Goal: Task Accomplishment & Management: Manage account settings

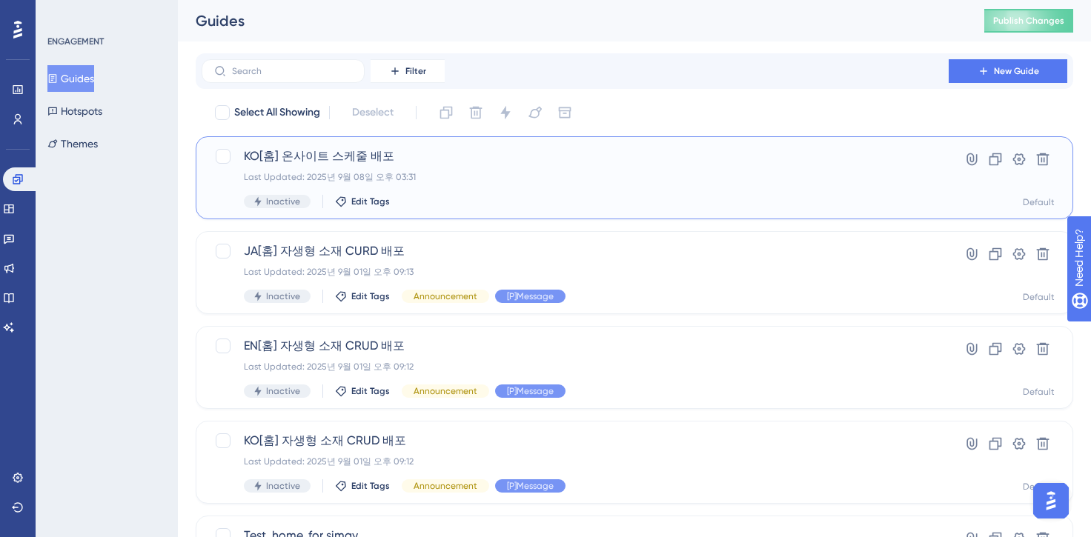
click at [383, 155] on span "KO[홈] 온사이트 스케줄 배포" at bounding box center [575, 157] width 663 height 18
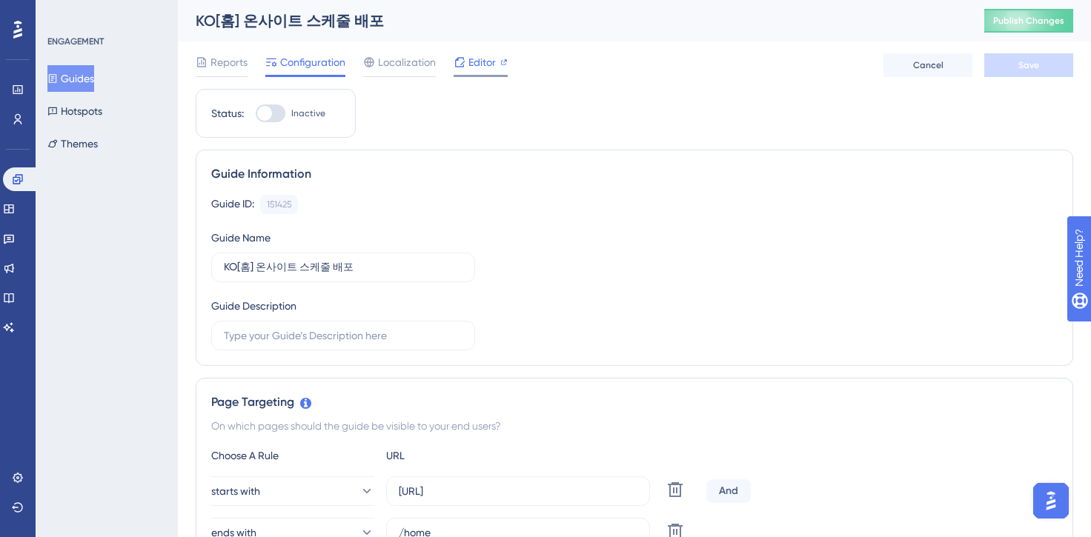
click at [491, 56] on span "Editor" at bounding box center [482, 62] width 27 height 18
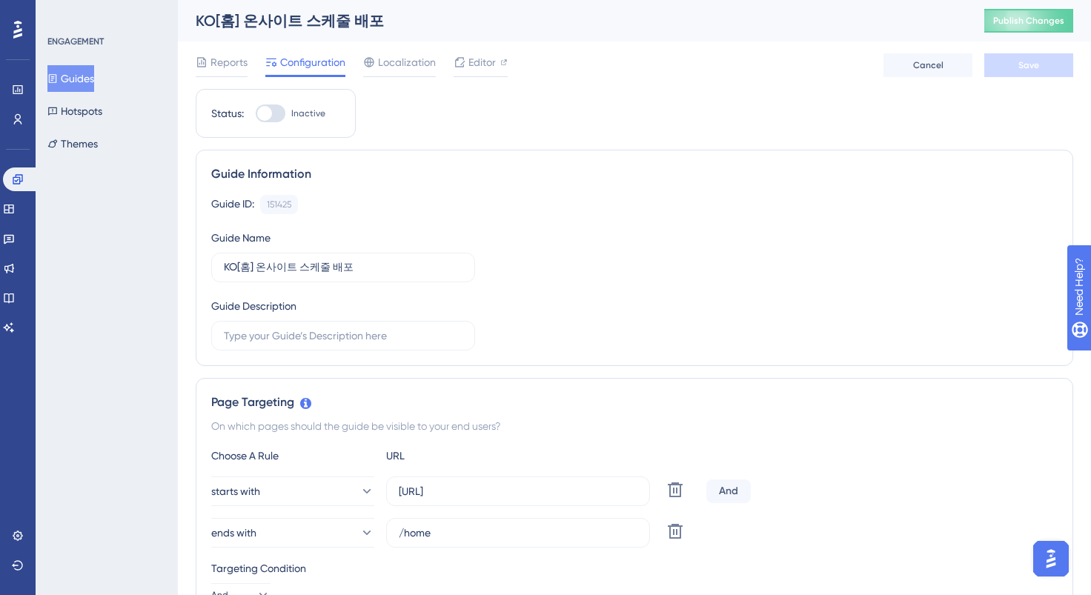
click at [91, 79] on button "Guides" at bounding box center [70, 78] width 47 height 27
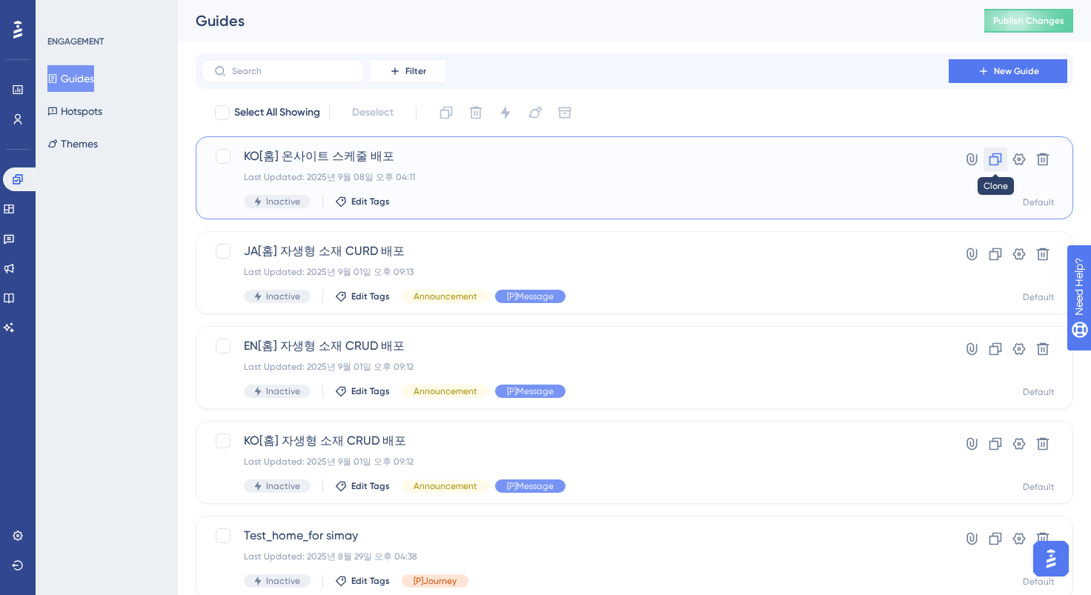
click at [997, 158] on icon at bounding box center [995, 159] width 15 height 15
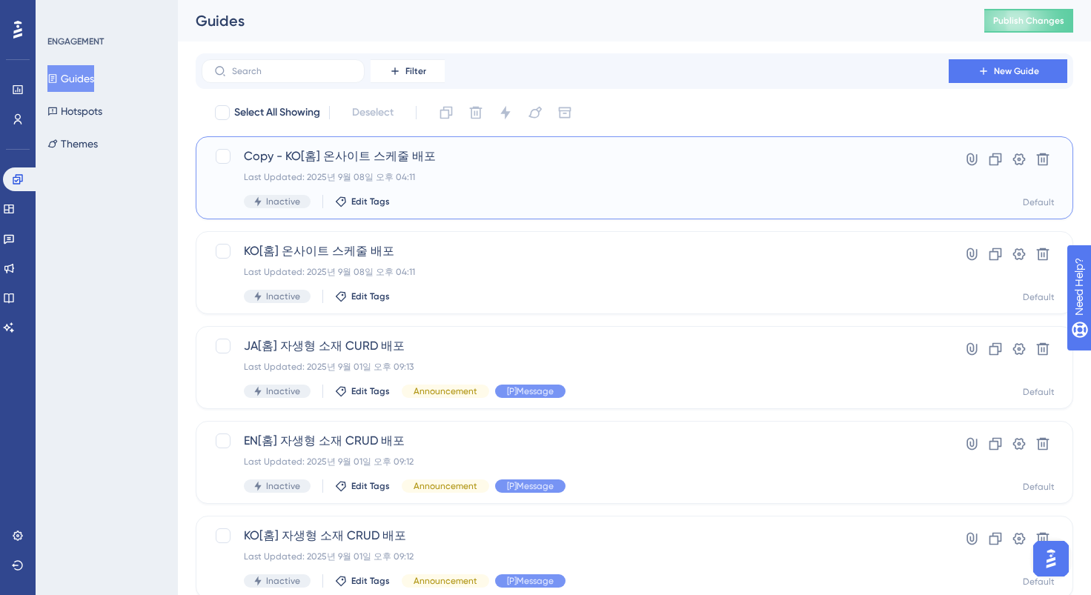
click at [368, 156] on span "Copy - KO[홈] 온사이트 스케줄 배포" at bounding box center [575, 157] width 663 height 18
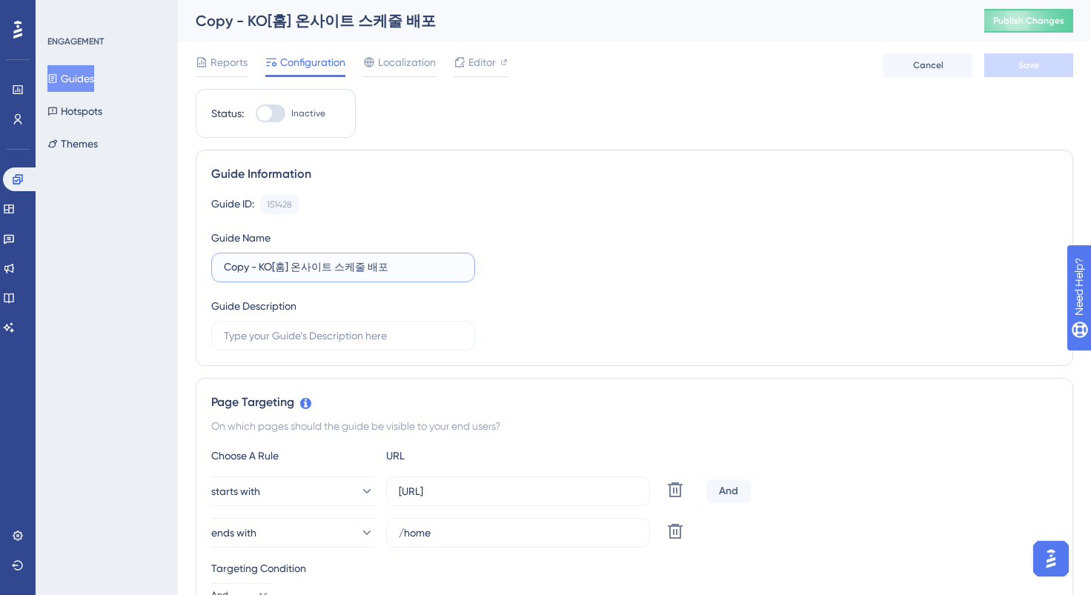
drag, startPoint x: 273, startPoint y: 267, endPoint x: 188, endPoint y: 262, distance: 85.4
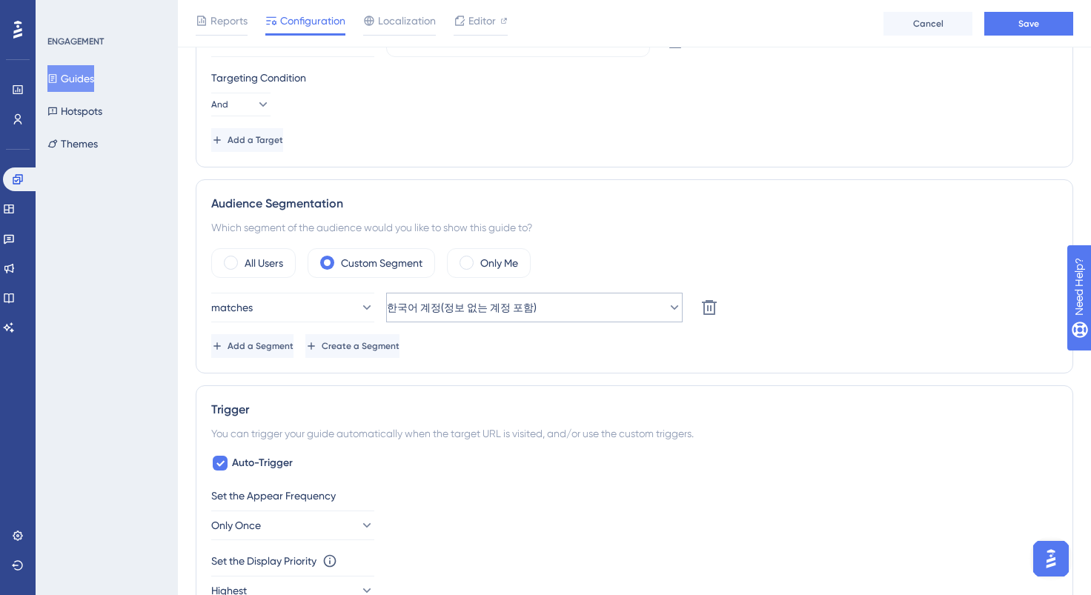
type input "EN[홈] 온사이트 스케줄 배포"
click at [489, 302] on span "한국어 계정(정보 없는 계정 포함)" at bounding box center [462, 308] width 150 height 18
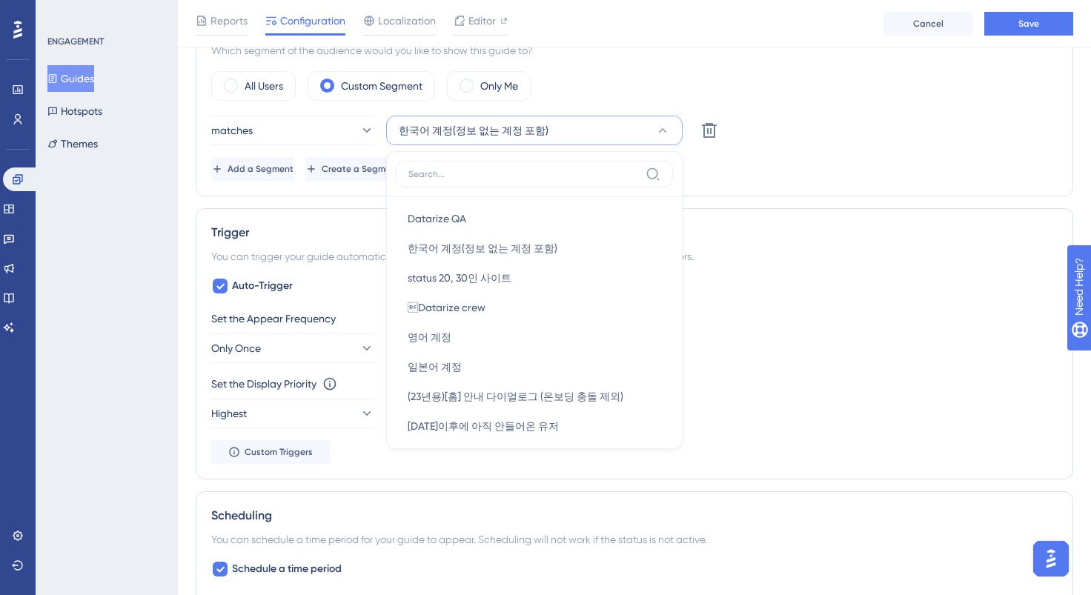
scroll to position [168, 0]
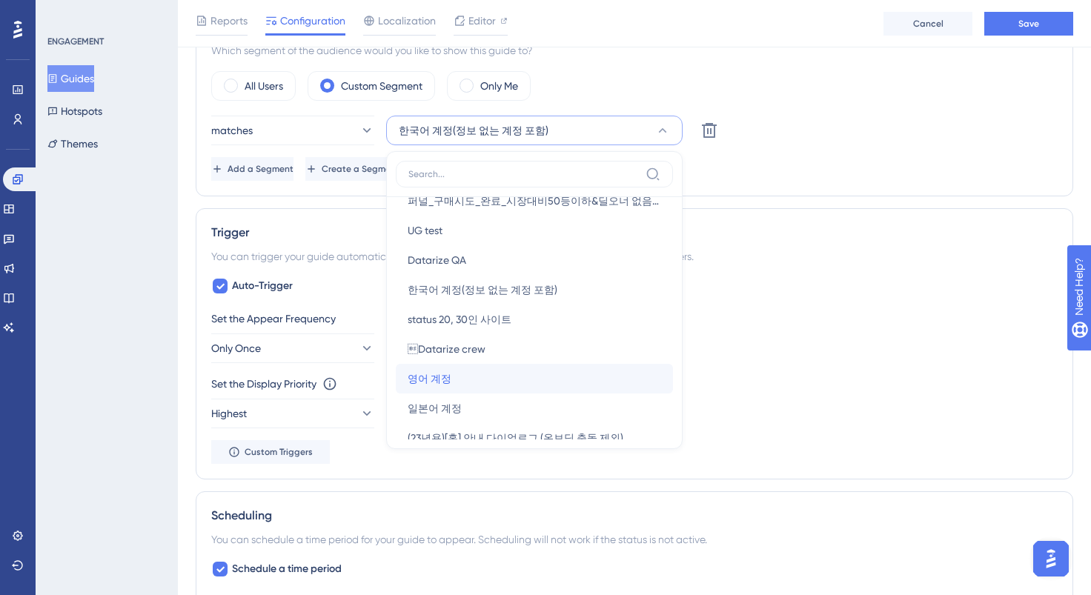
click at [467, 372] on div "영어 계정 영어 계정" at bounding box center [535, 379] width 254 height 30
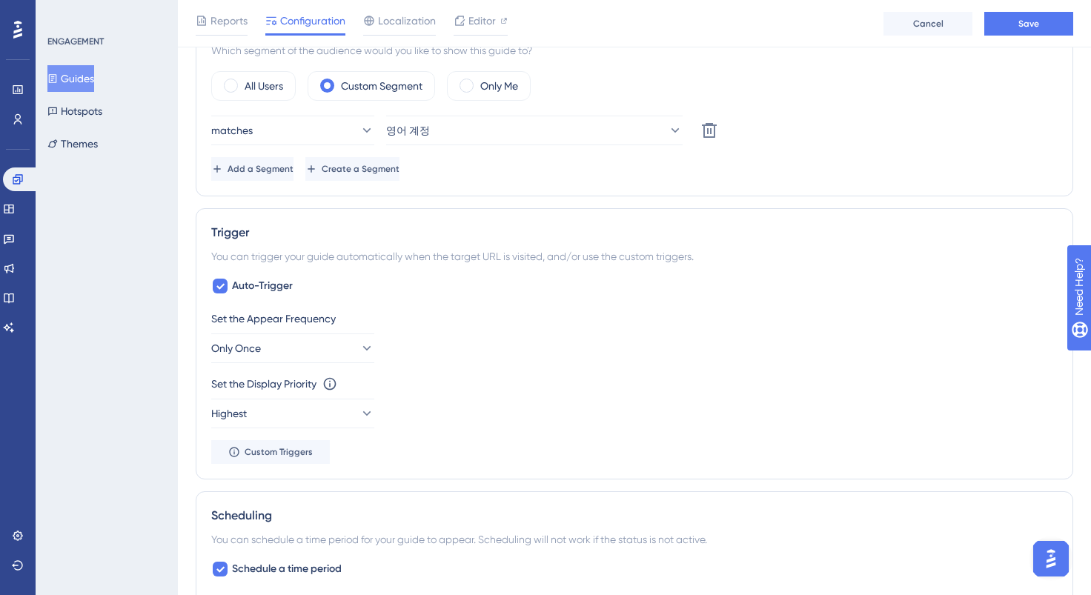
click at [758, 335] on div "Set the Appear Frequency Only Once" at bounding box center [634, 336] width 847 height 53
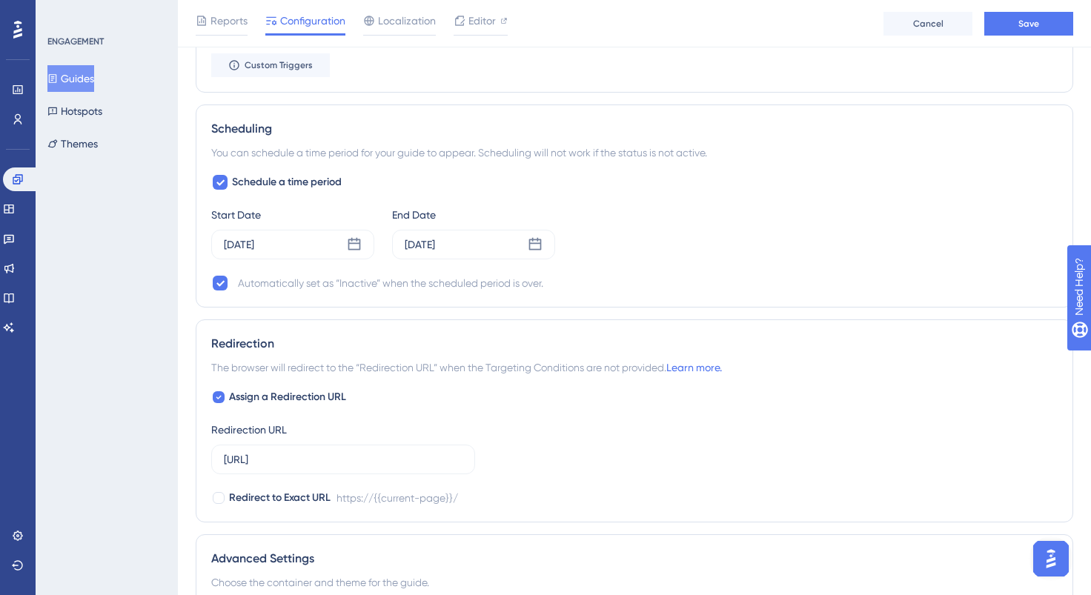
scroll to position [1265, 0]
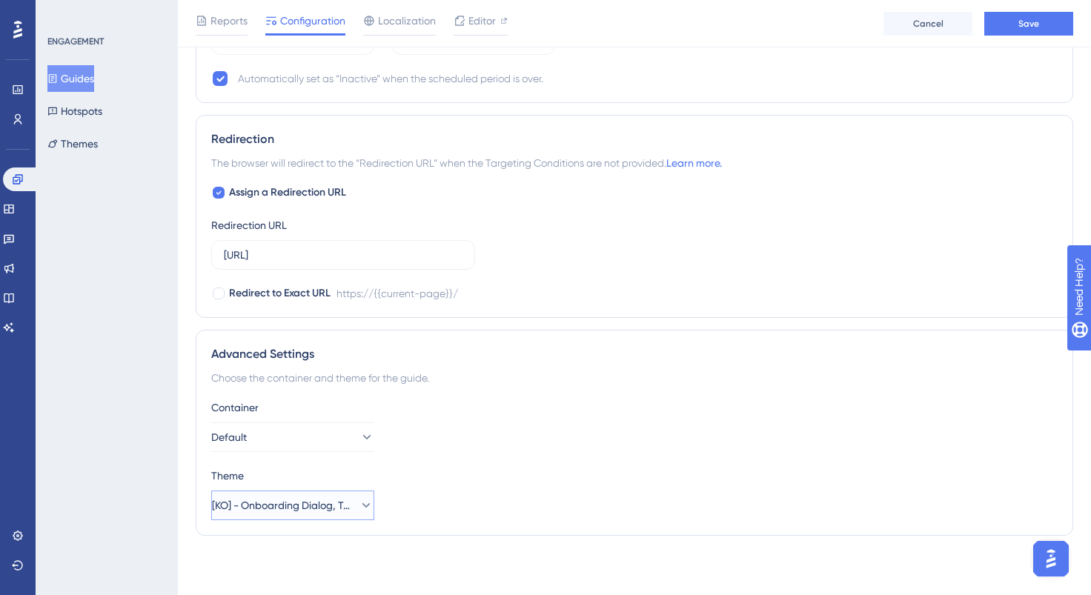
click at [302, 496] on button "[KO] - Onboarding Dialog, Tooltip" at bounding box center [292, 506] width 163 height 30
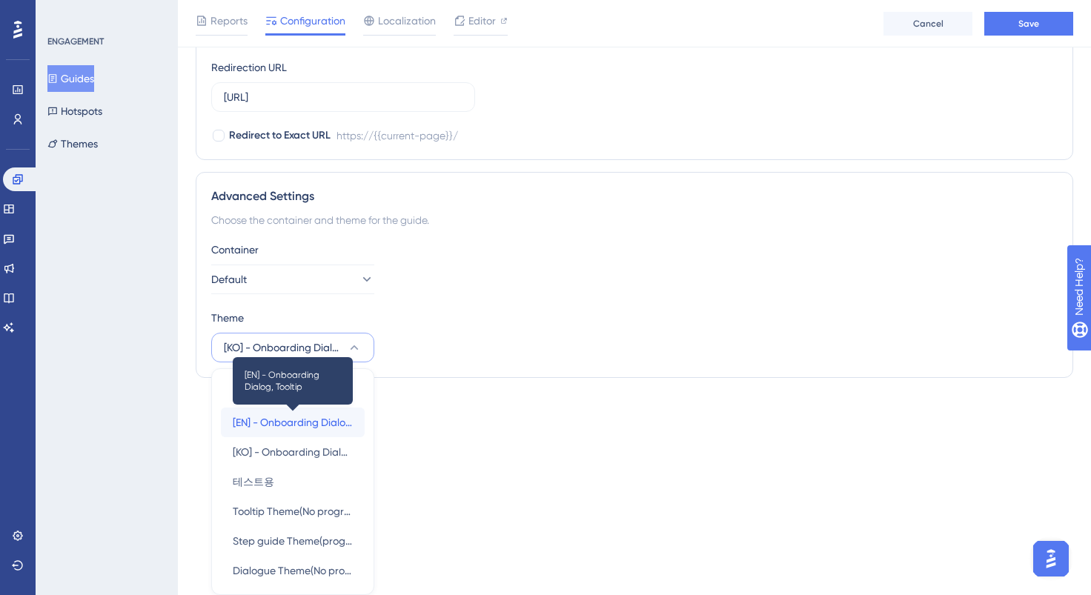
click at [331, 420] on span "[EN] - Onboarding Dialog, Tooltip" at bounding box center [293, 423] width 120 height 18
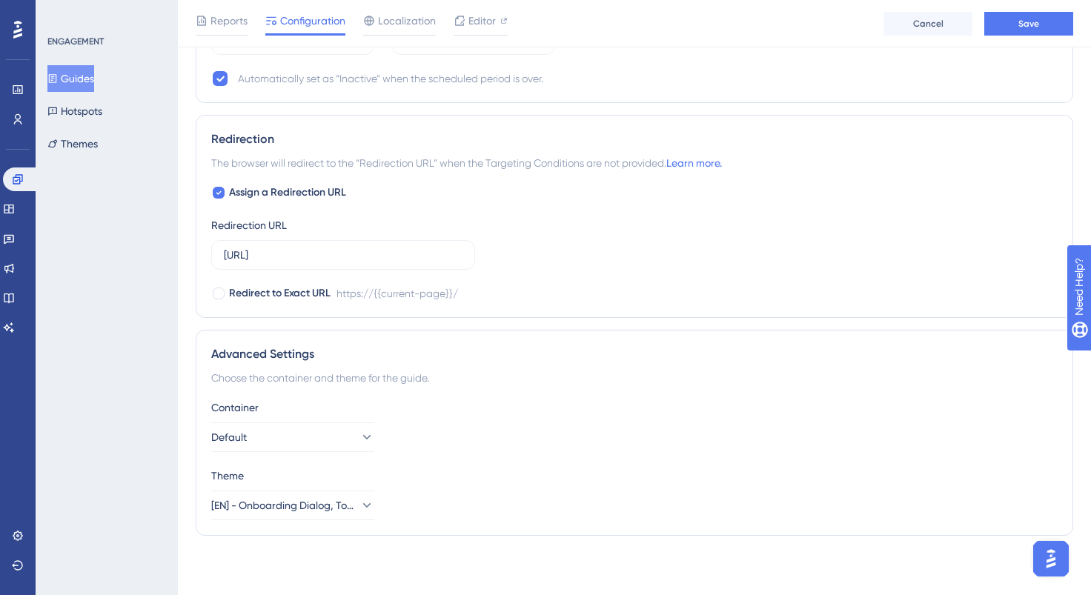
click at [526, 398] on div "Advanced Settings Choose the container and theme for the guide. Container Defau…" at bounding box center [635, 433] width 878 height 206
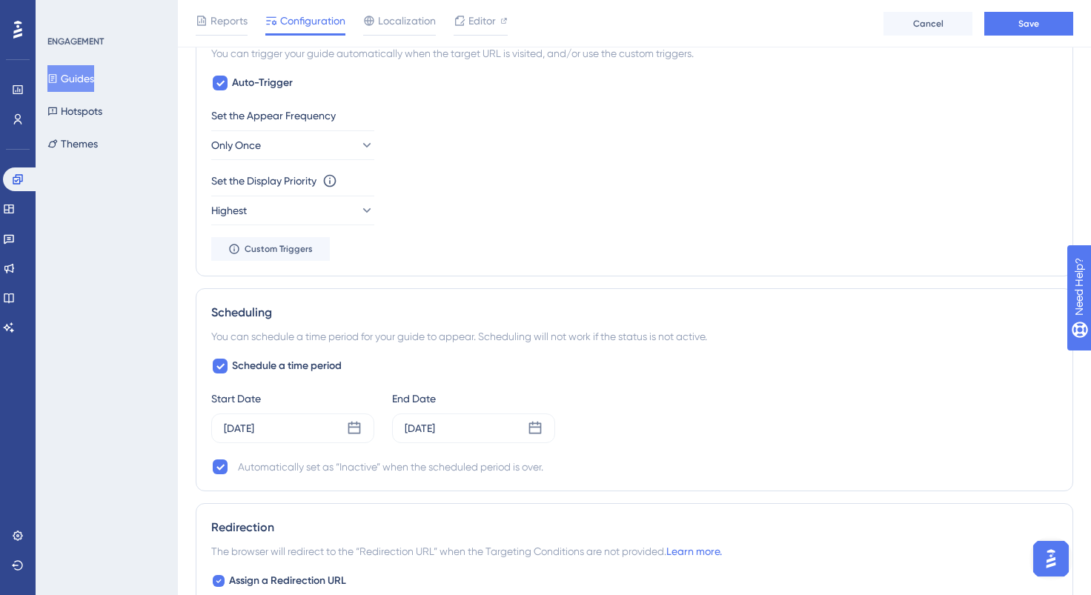
scroll to position [0, 0]
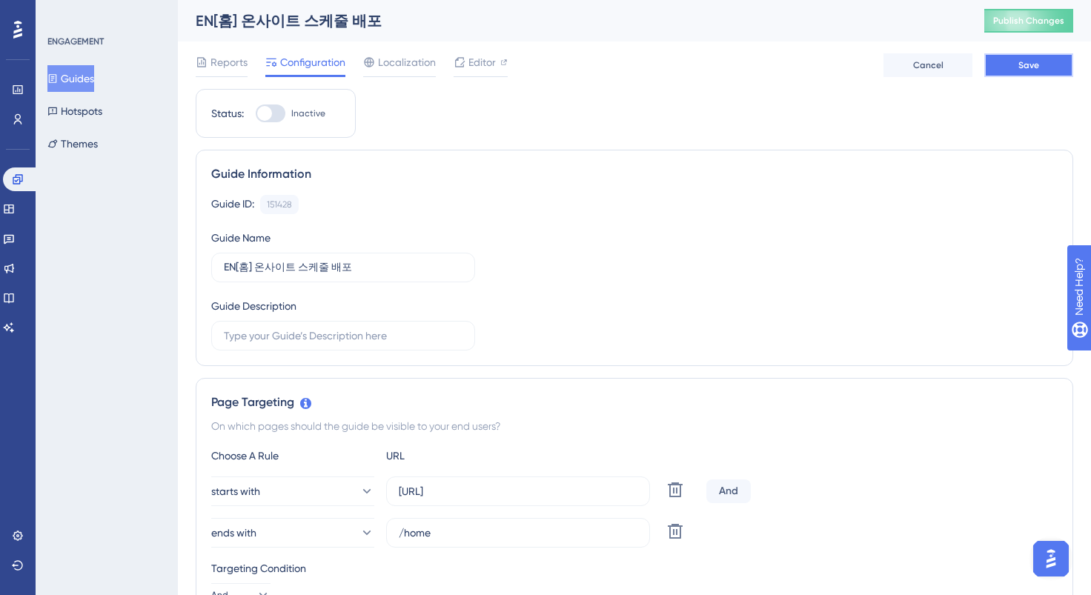
click at [1022, 70] on span "Save" at bounding box center [1029, 65] width 21 height 12
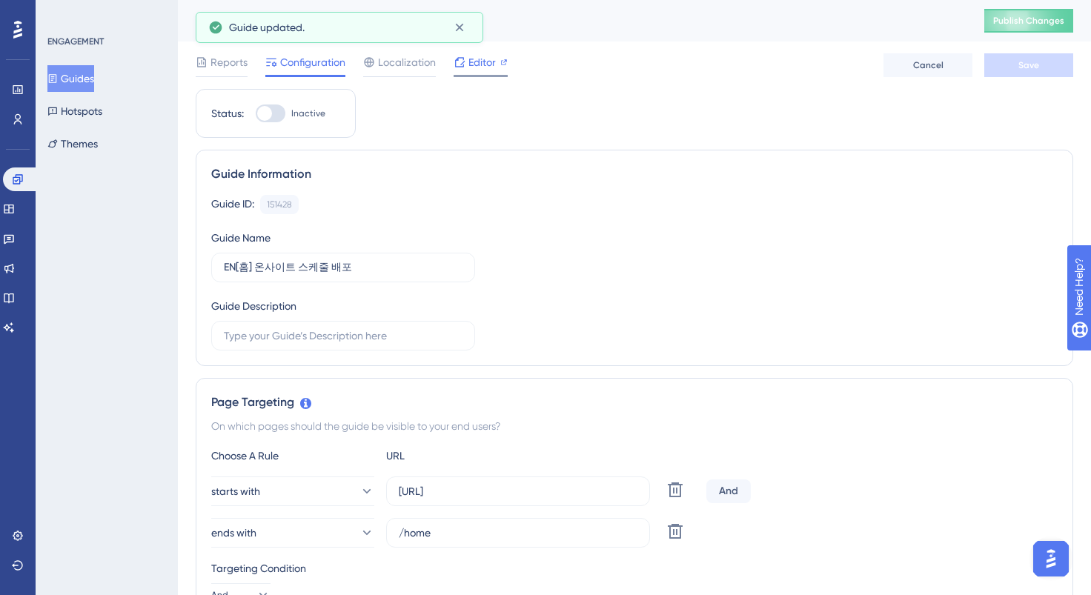
click at [481, 59] on span "Editor" at bounding box center [482, 62] width 27 height 18
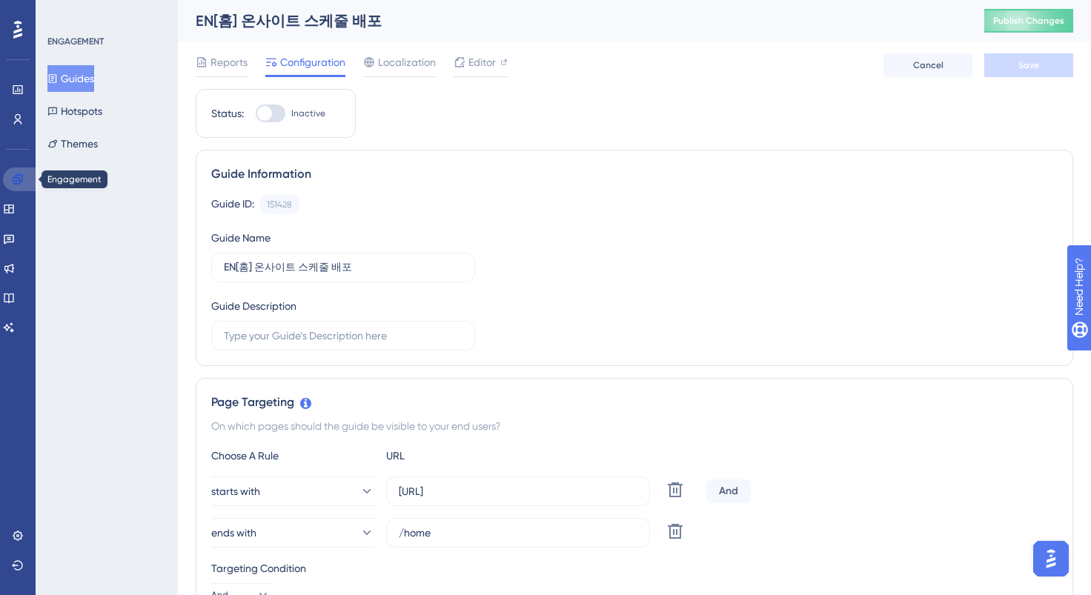
click at [19, 182] on icon at bounding box center [18, 179] width 10 height 10
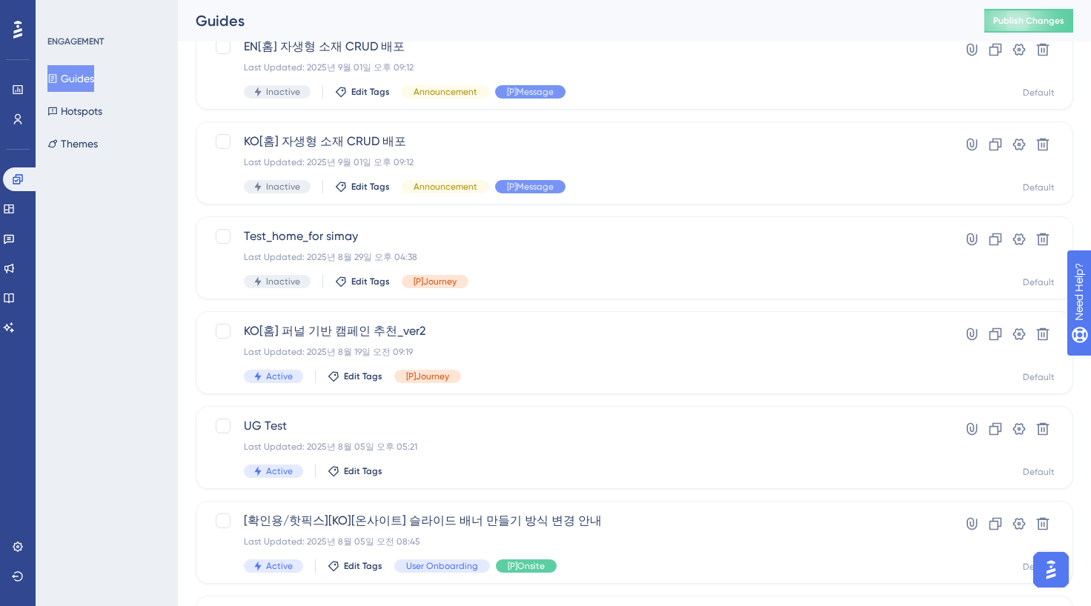
scroll to position [544, 0]
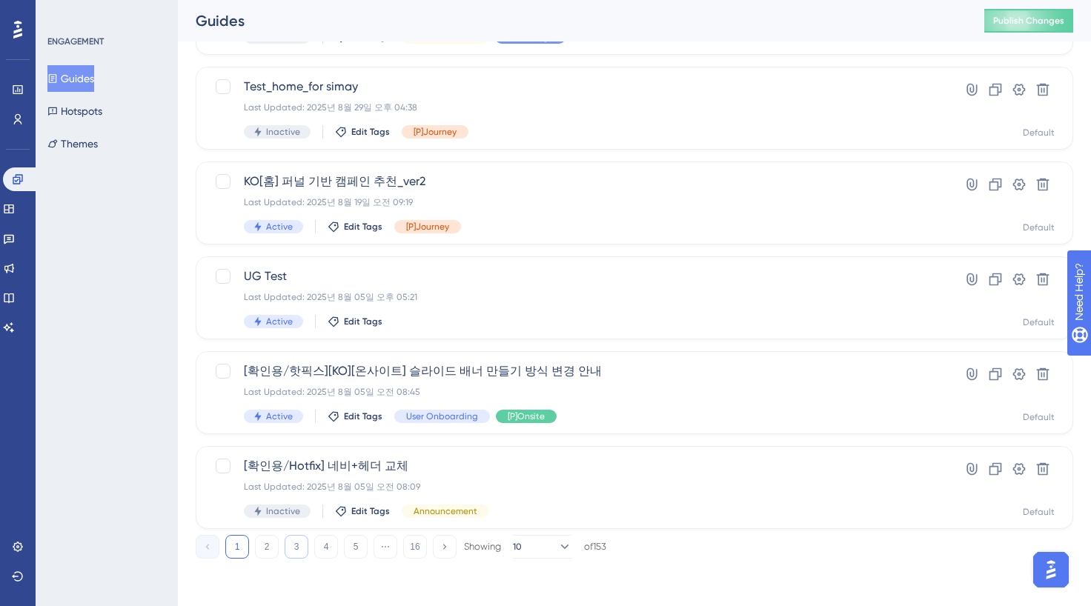
click at [301, 548] on button "3" at bounding box center [297, 547] width 24 height 24
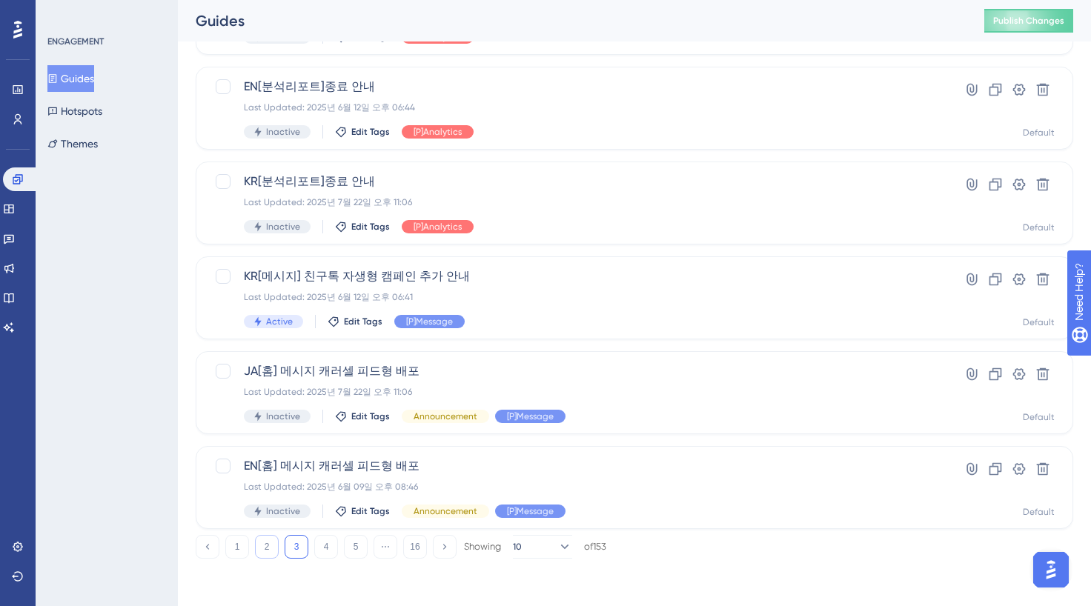
click at [275, 546] on button "2" at bounding box center [267, 547] width 24 height 24
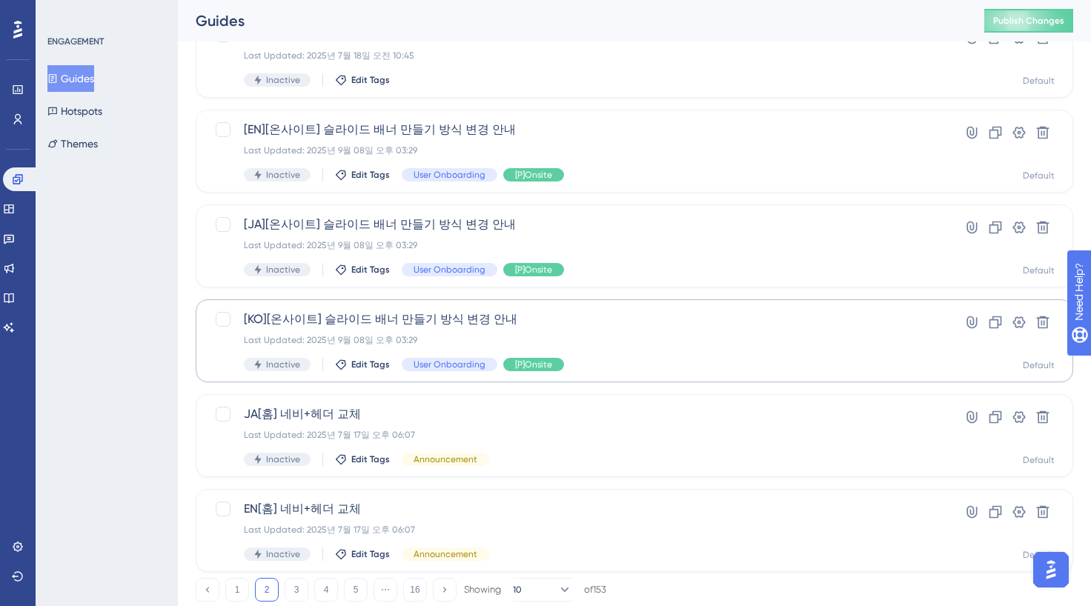
scroll to position [491, 0]
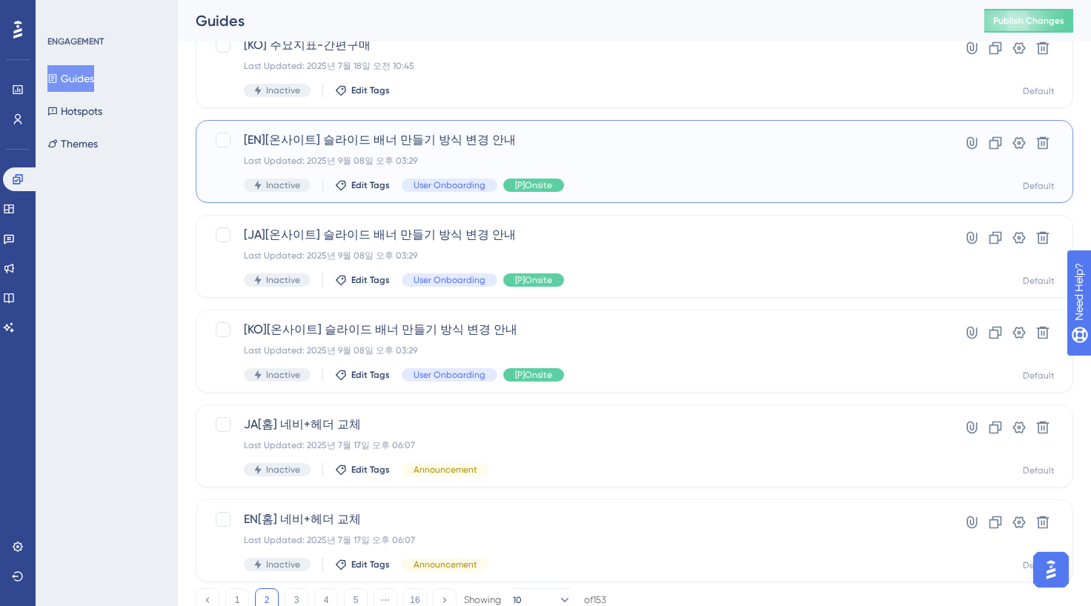
click at [424, 156] on div "Last Updated: 2025년 9월 08일 오후 03:29" at bounding box center [575, 161] width 663 height 12
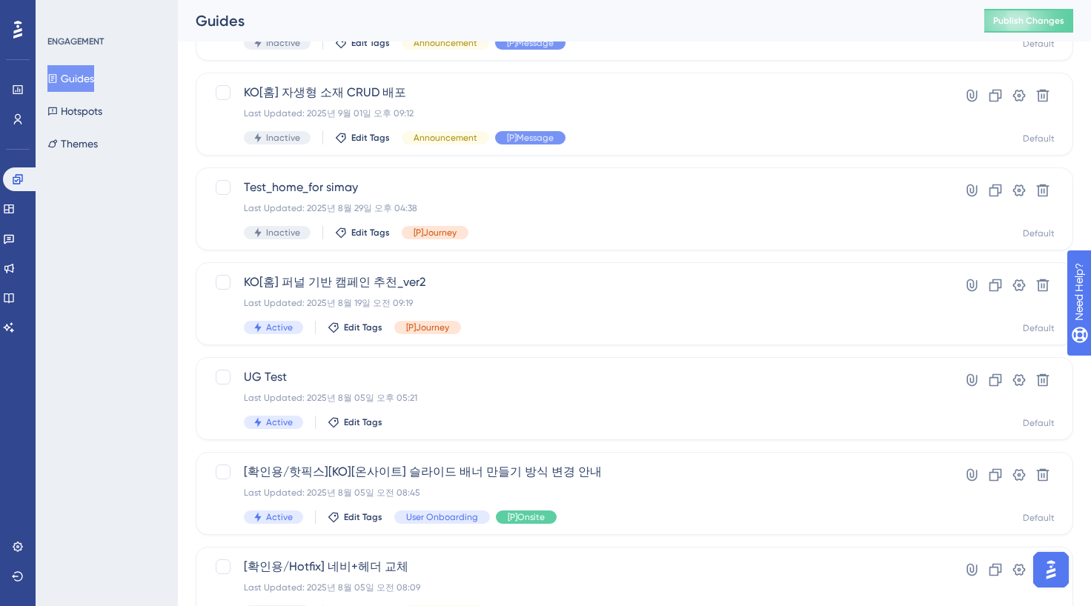
scroll to position [544, 0]
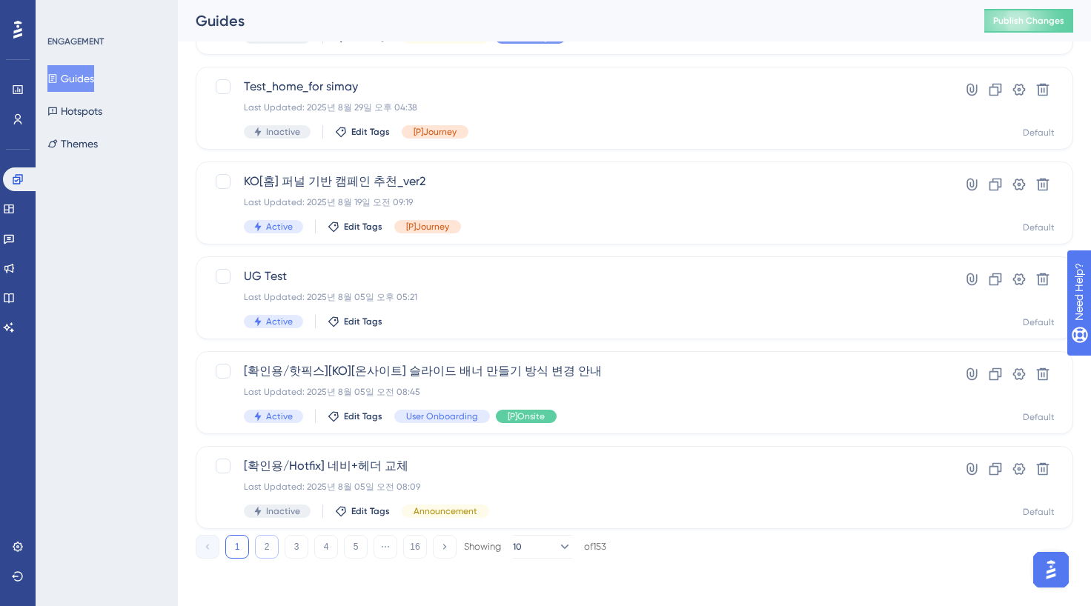
click at [271, 548] on button "2" at bounding box center [267, 547] width 24 height 24
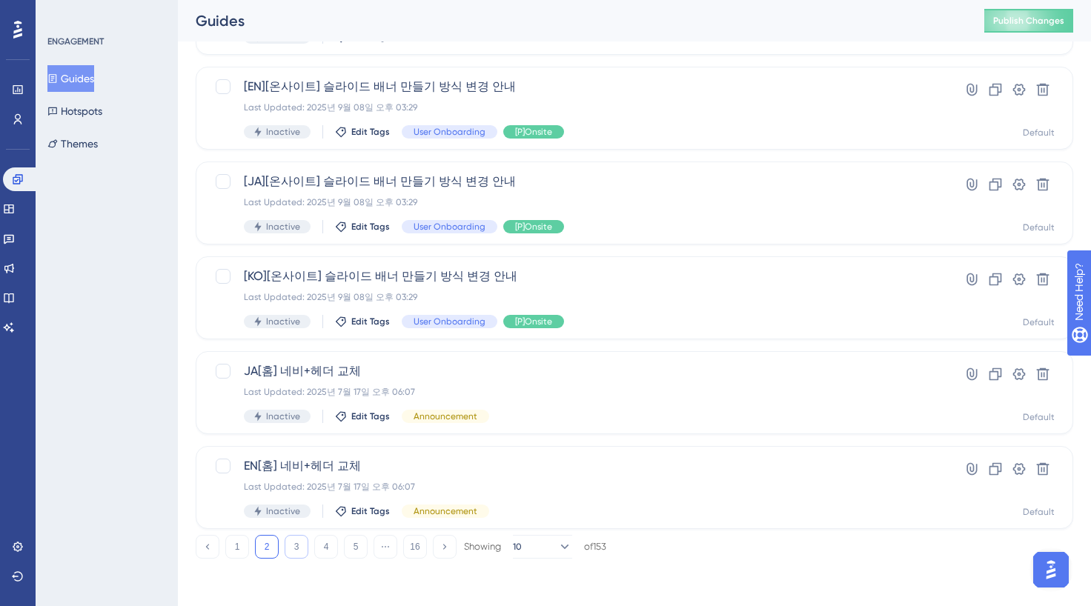
click at [294, 548] on button "3" at bounding box center [297, 547] width 24 height 24
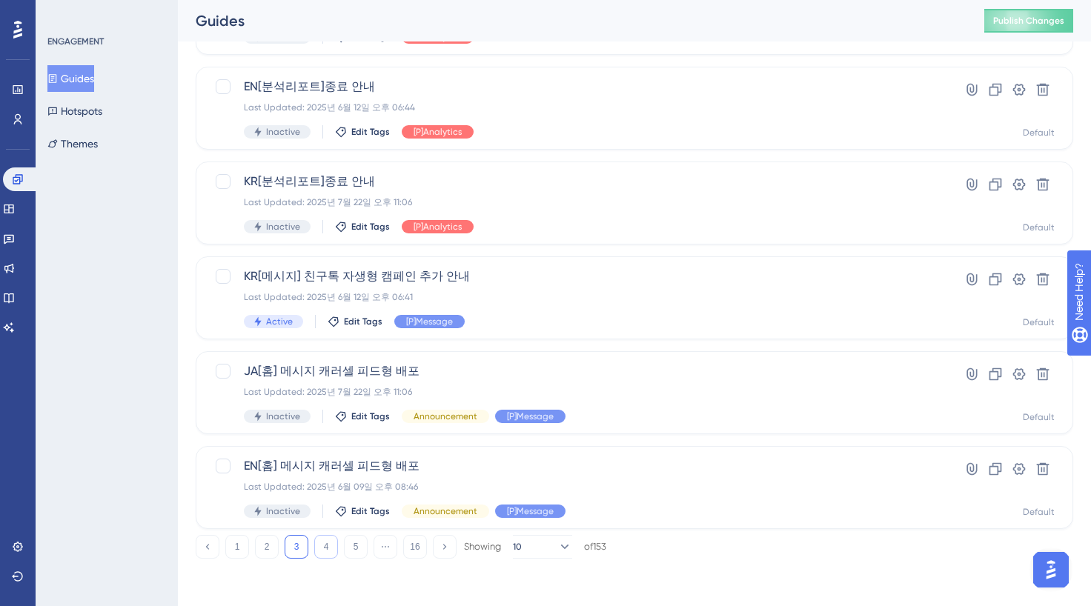
click at [325, 545] on button "4" at bounding box center [326, 547] width 24 height 24
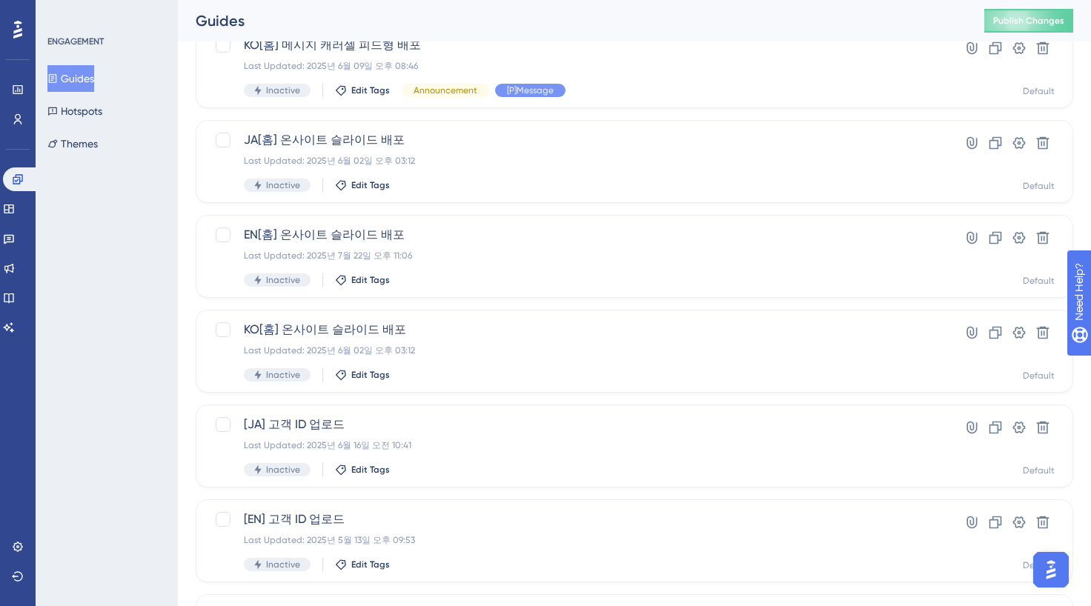
scroll to position [110, 0]
click at [340, 243] on span "EN[홈] 온사이트 슬라이드 배포" at bounding box center [575, 237] width 663 height 18
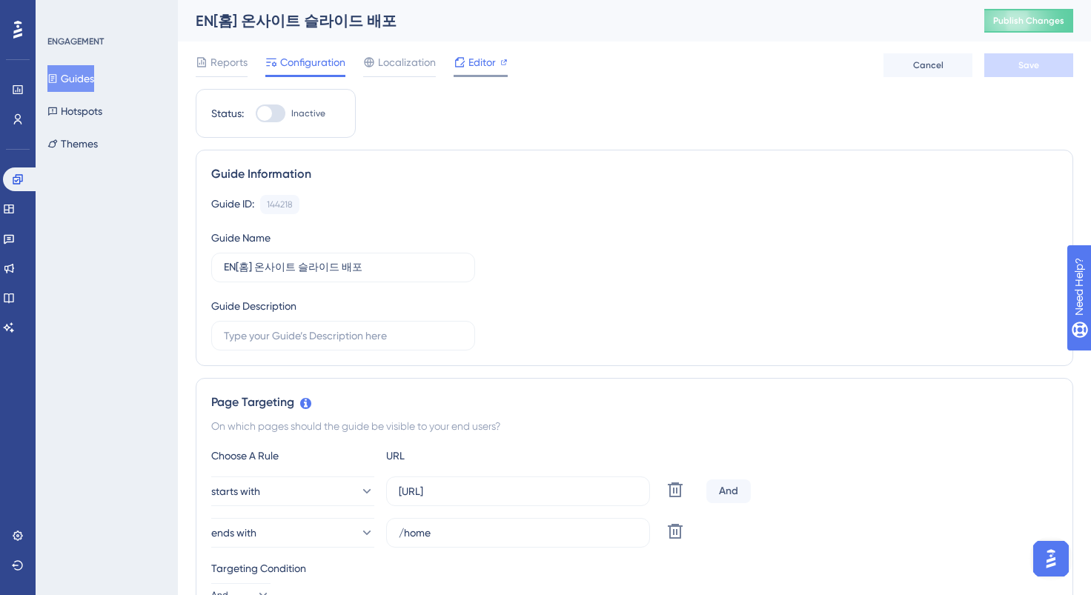
click at [466, 62] on div "Editor" at bounding box center [481, 62] width 54 height 18
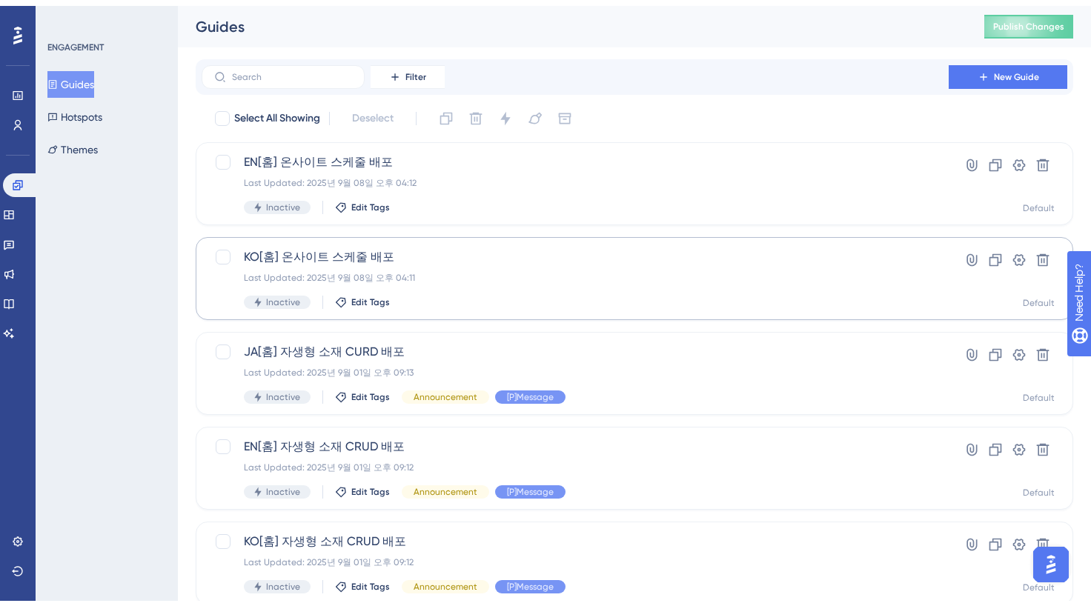
scroll to position [544, 0]
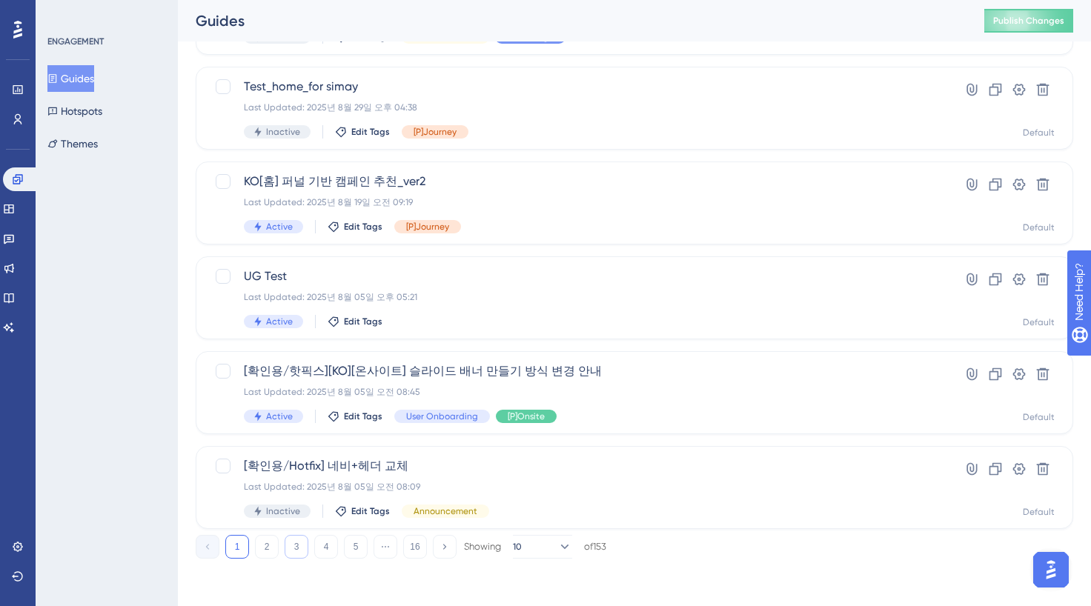
click at [299, 548] on button "3" at bounding box center [297, 547] width 24 height 24
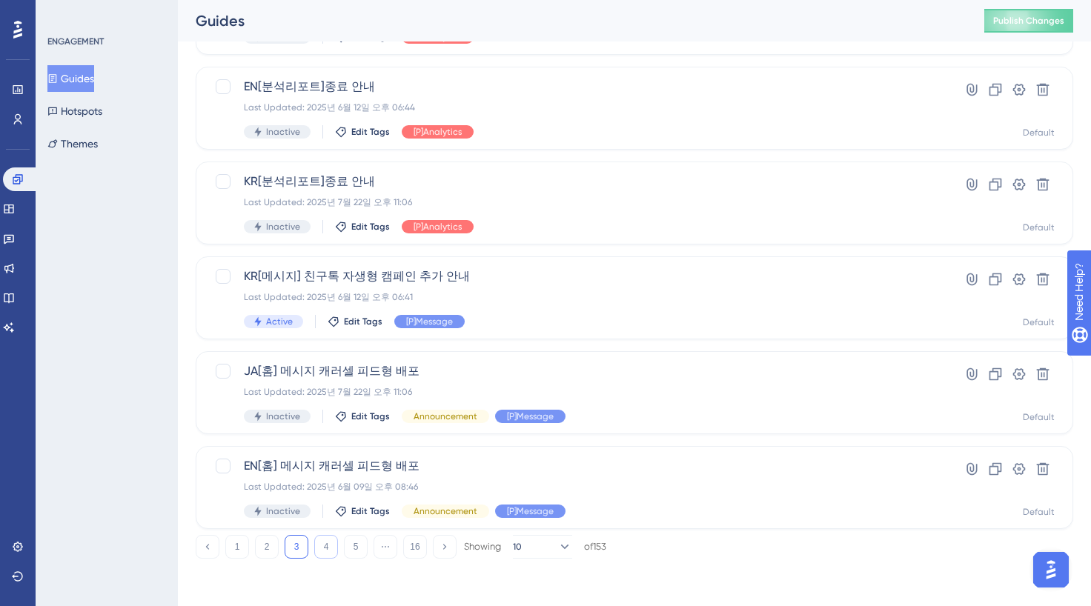
click at [316, 548] on button "4" at bounding box center [326, 547] width 24 height 24
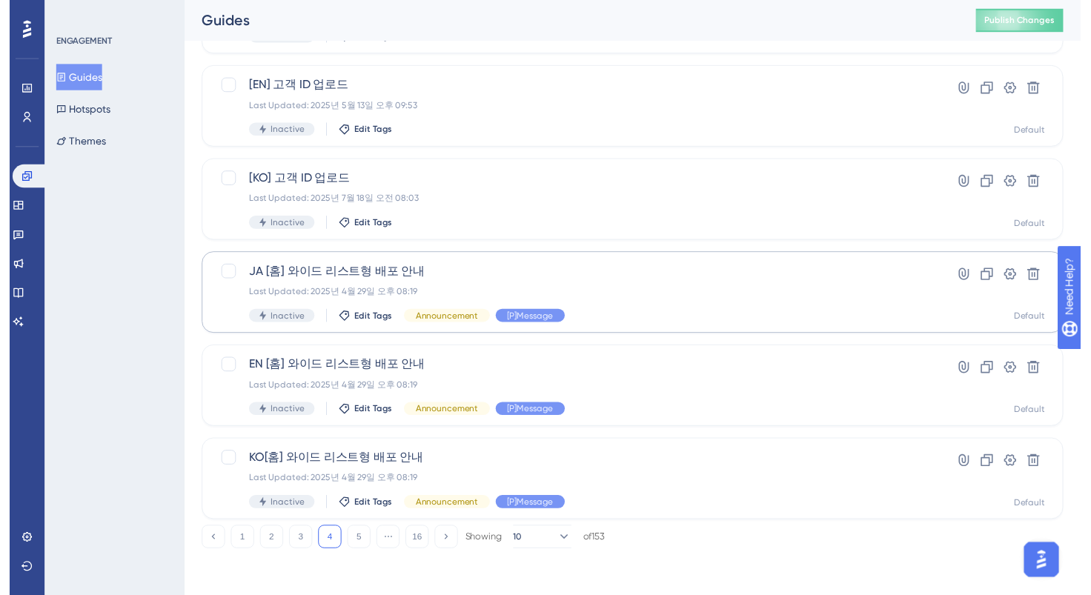
scroll to position [0, 0]
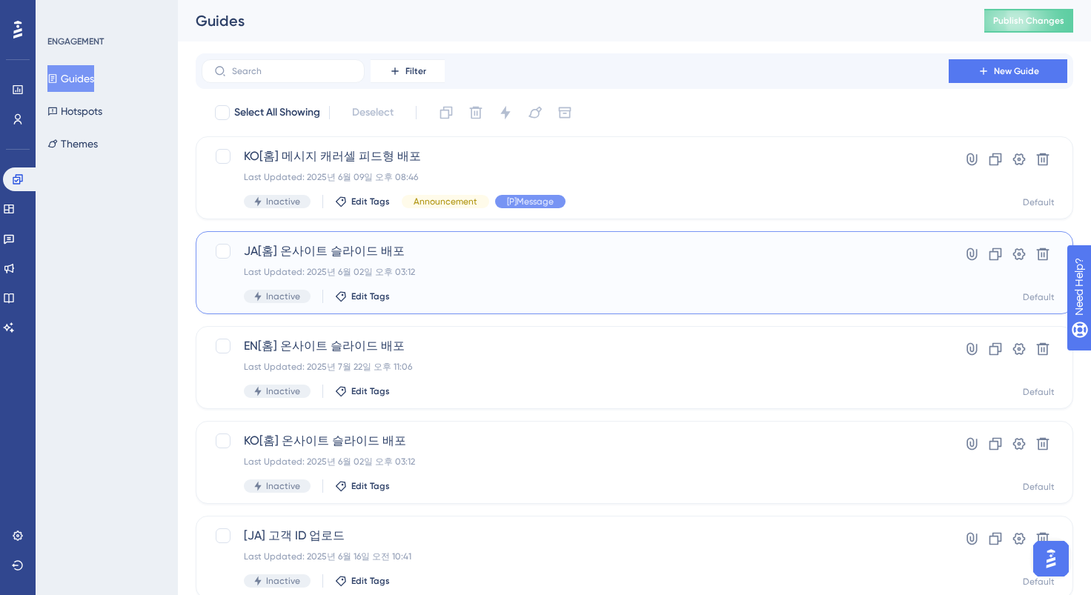
click at [354, 257] on span "JA[홈] 온사이트 슬라이드 배포" at bounding box center [575, 251] width 663 height 18
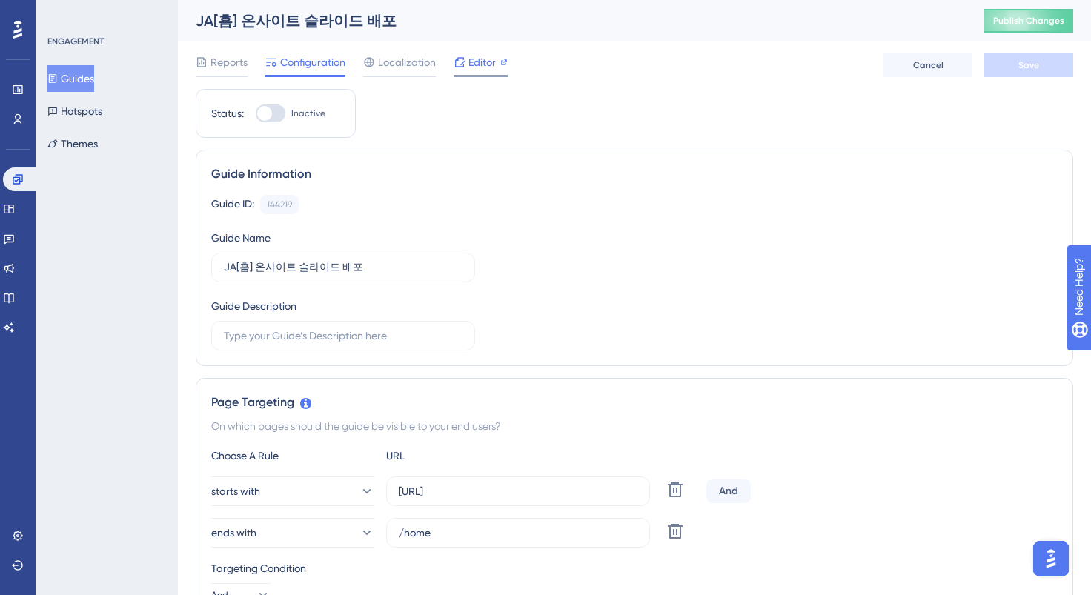
click at [478, 65] on span "Editor" at bounding box center [482, 62] width 27 height 18
click at [16, 180] on icon at bounding box center [18, 179] width 10 height 10
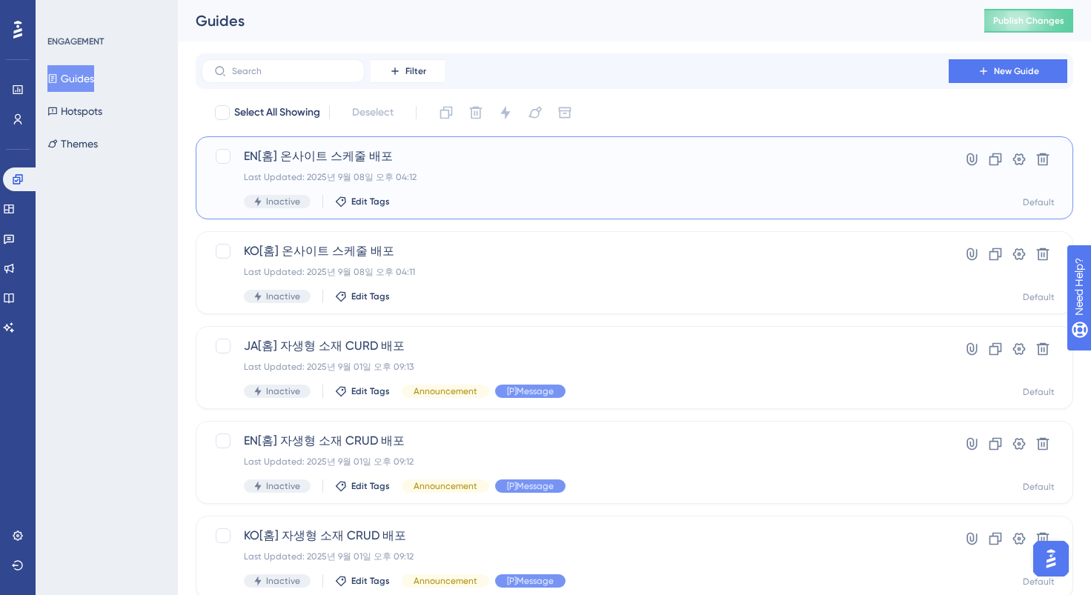
click at [354, 161] on span "EN[홈] 온사이트 스케줄 배포" at bounding box center [575, 157] width 663 height 18
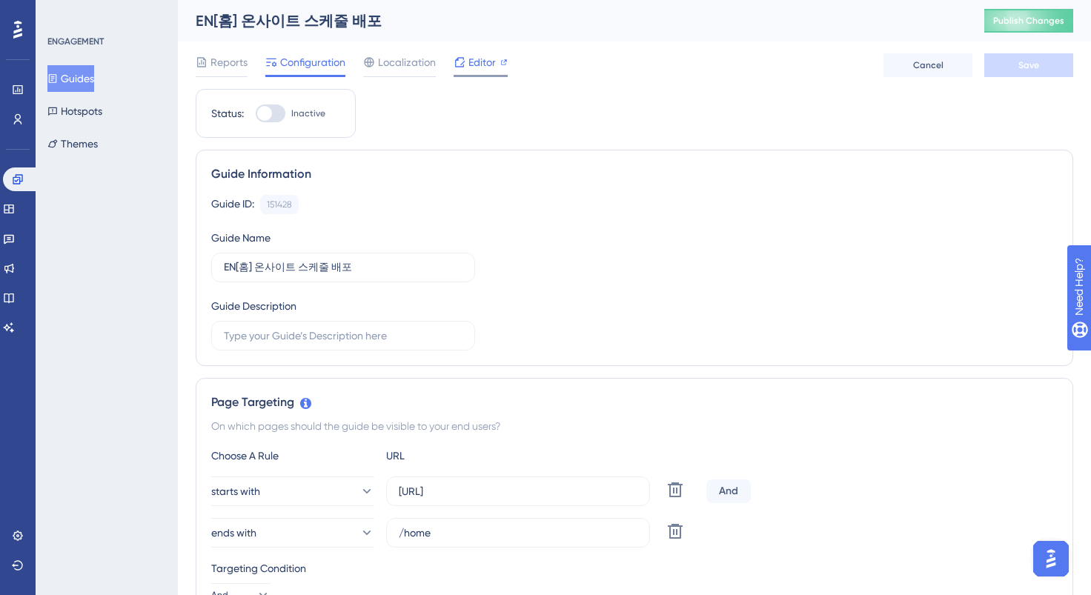
click at [467, 70] on div "Editor" at bounding box center [481, 62] width 54 height 18
click at [93, 81] on button "Guides" at bounding box center [70, 78] width 47 height 27
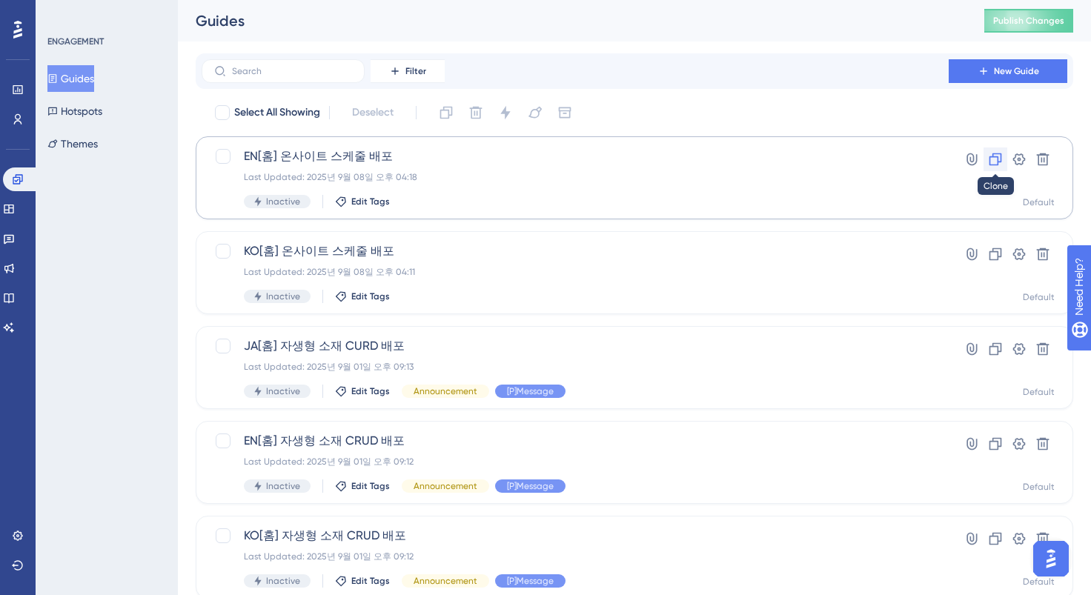
click at [992, 163] on icon at bounding box center [995, 159] width 15 height 15
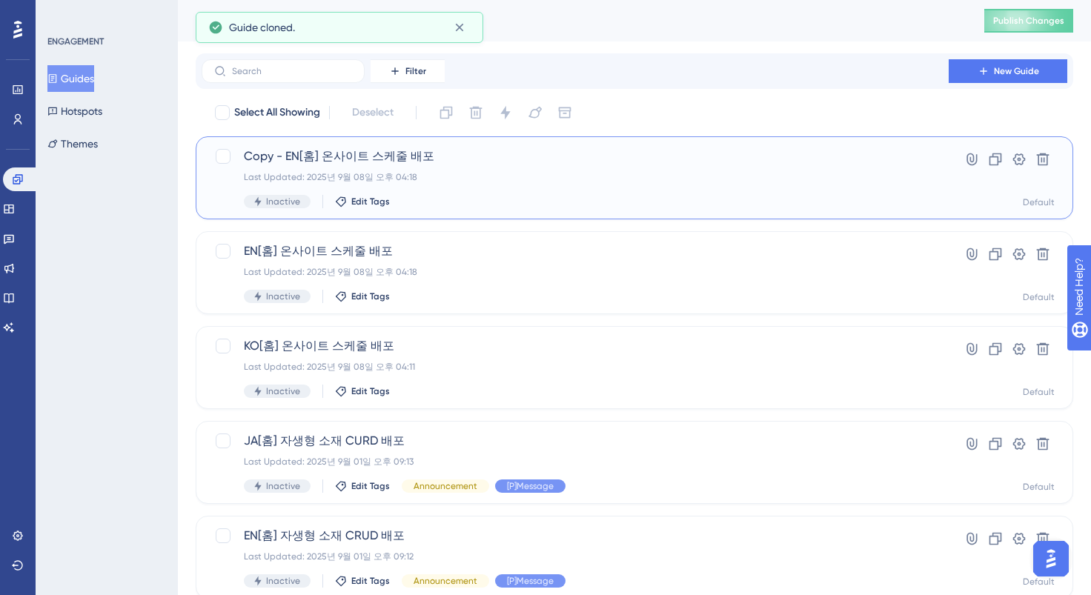
click at [540, 173] on div "Last Updated: 2025년 9월 08일 오후 04:18" at bounding box center [575, 177] width 663 height 12
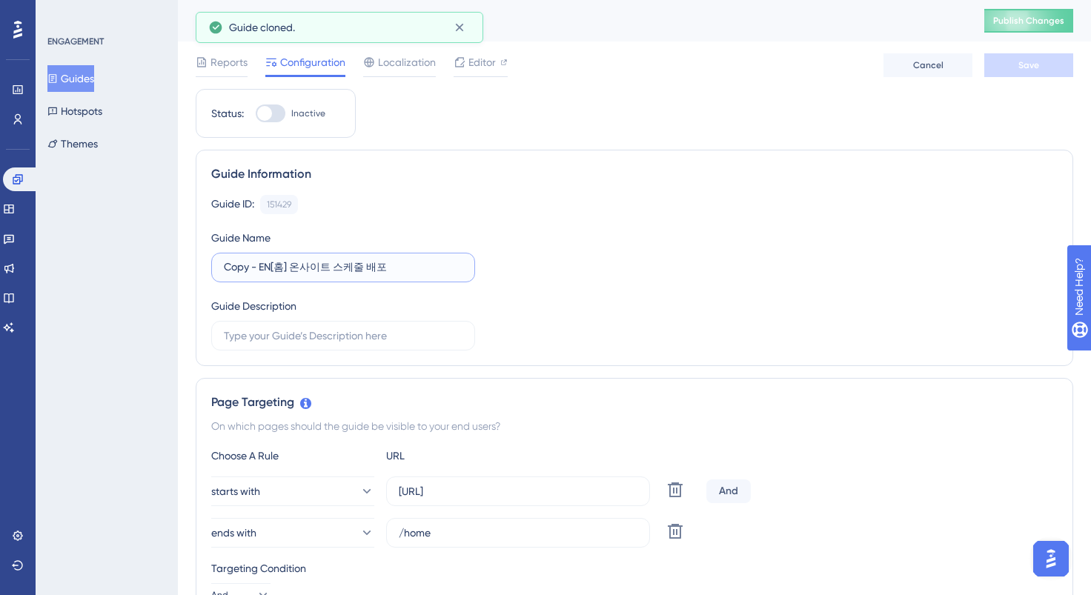
drag, startPoint x: 273, startPoint y: 271, endPoint x: 203, endPoint y: 266, distance: 69.8
click at [203, 266] on div "Guide Information Guide ID: 151429 Copy Guide Name Copy - EN[홈] 온사이트 스케줄 배포 Gui…" at bounding box center [635, 258] width 878 height 216
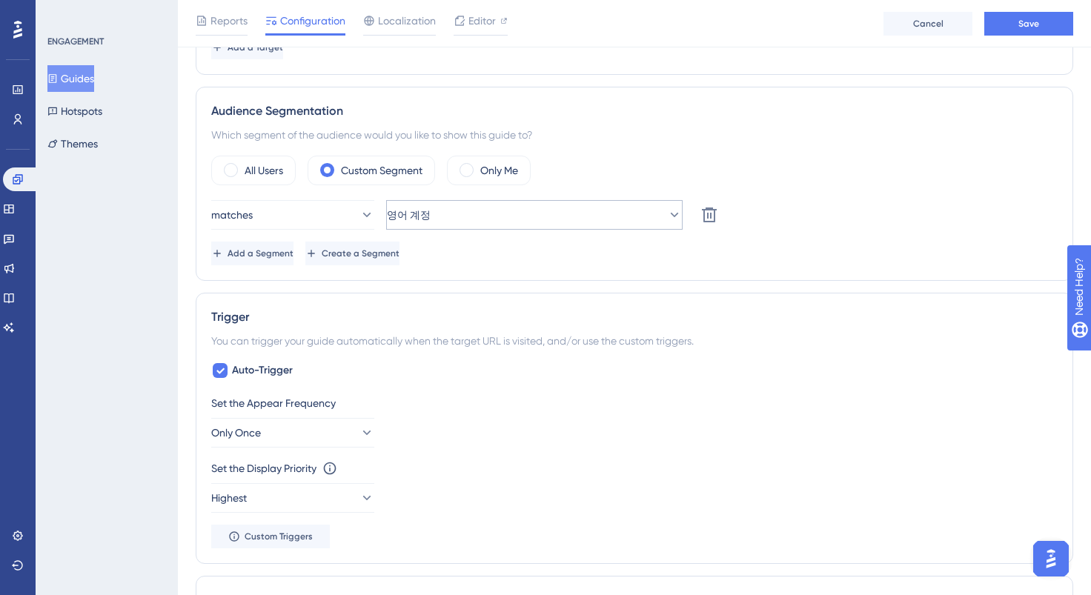
type input "JA[홈] 온사이트 스케줄 배포"
click at [474, 225] on button "영어 계정" at bounding box center [534, 215] width 297 height 30
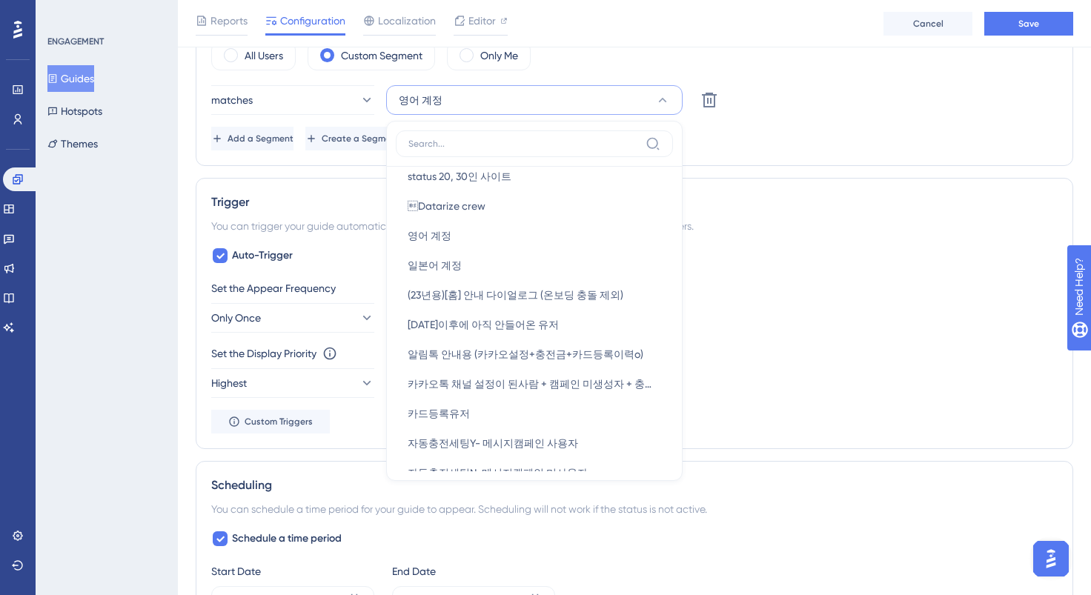
scroll to position [280, 0]
click at [496, 268] on div "일본어 계정 일본어 계정" at bounding box center [535, 266] width 254 height 30
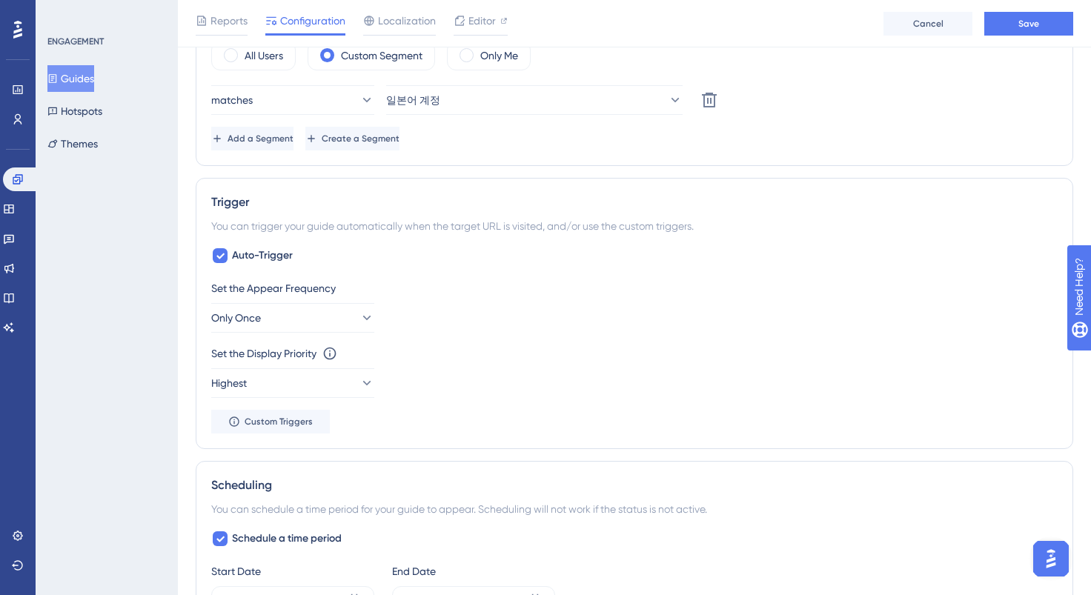
click at [756, 269] on div "Auto-Trigger Set the Appear Frequency Only Once Set the Display Priority This o…" at bounding box center [634, 340] width 847 height 187
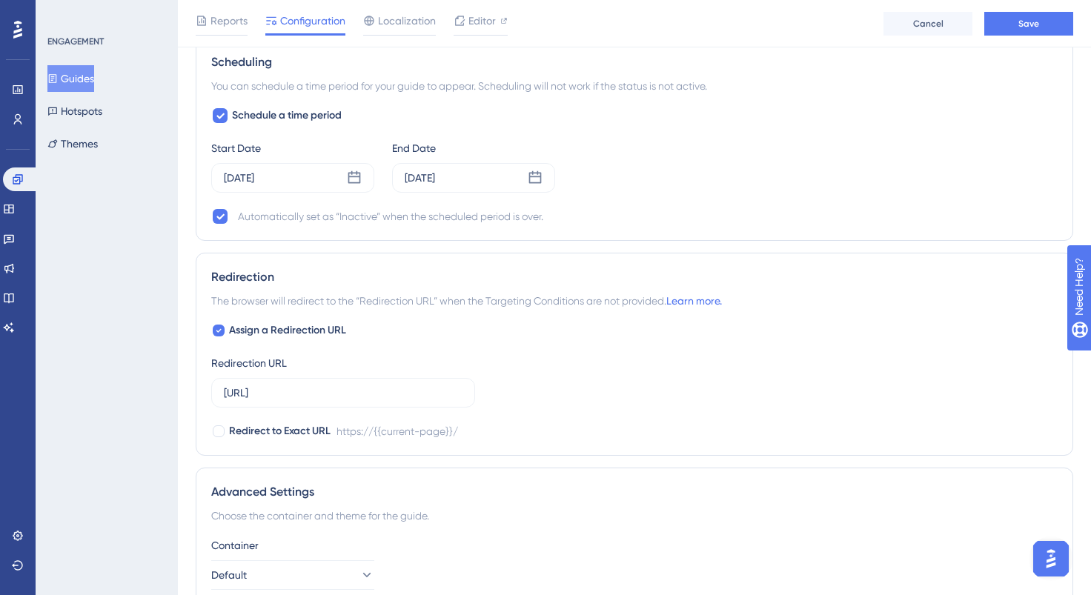
scroll to position [1265, 0]
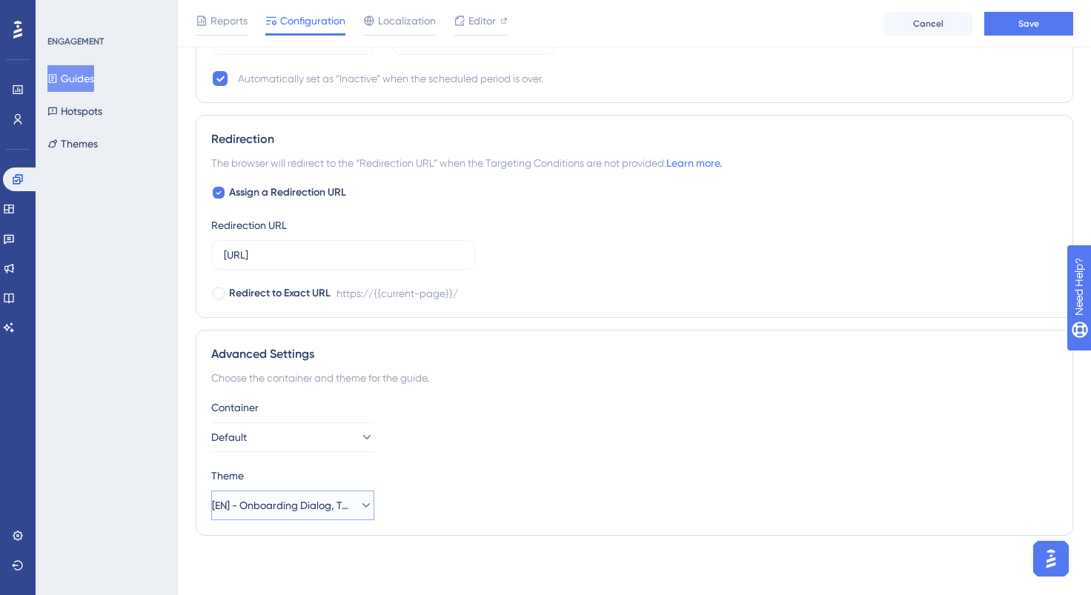
click at [280, 508] on span "[EN] - Onboarding Dialog, Tooltip" at bounding box center [282, 506] width 141 height 18
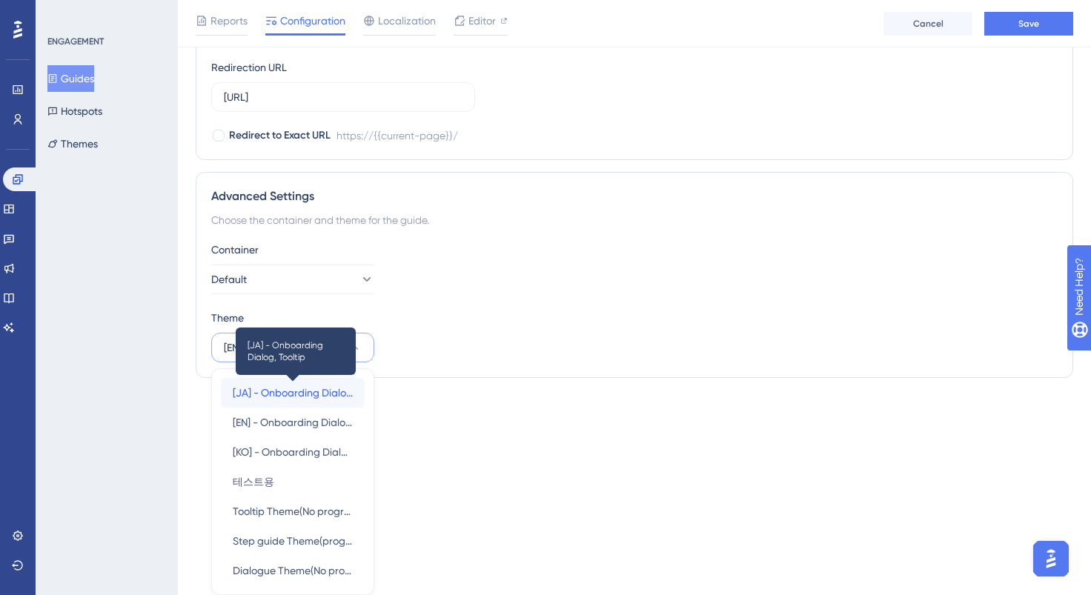
click at [306, 396] on span "[JA] - Onboarding Dialog, Tooltip" at bounding box center [293, 393] width 120 height 18
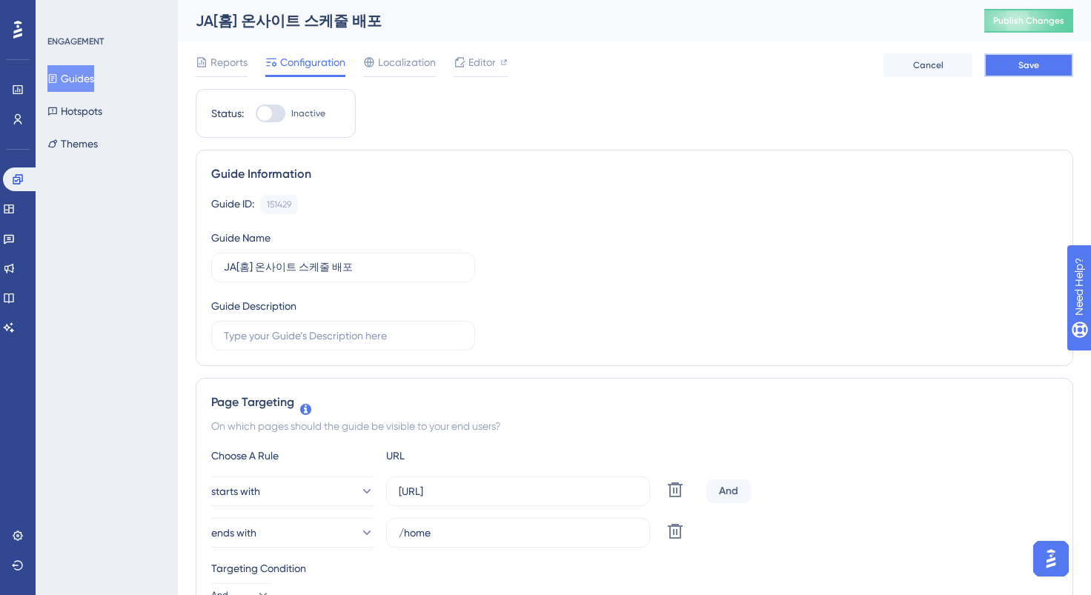
click at [1022, 69] on span "Save" at bounding box center [1029, 65] width 21 height 12
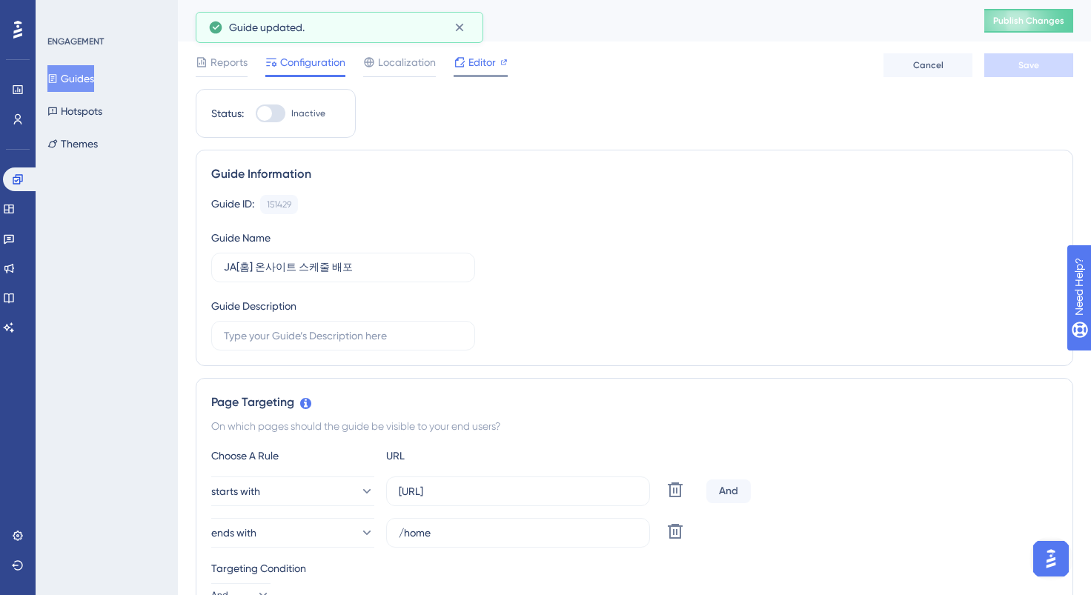
click at [469, 69] on span "Editor" at bounding box center [482, 62] width 27 height 18
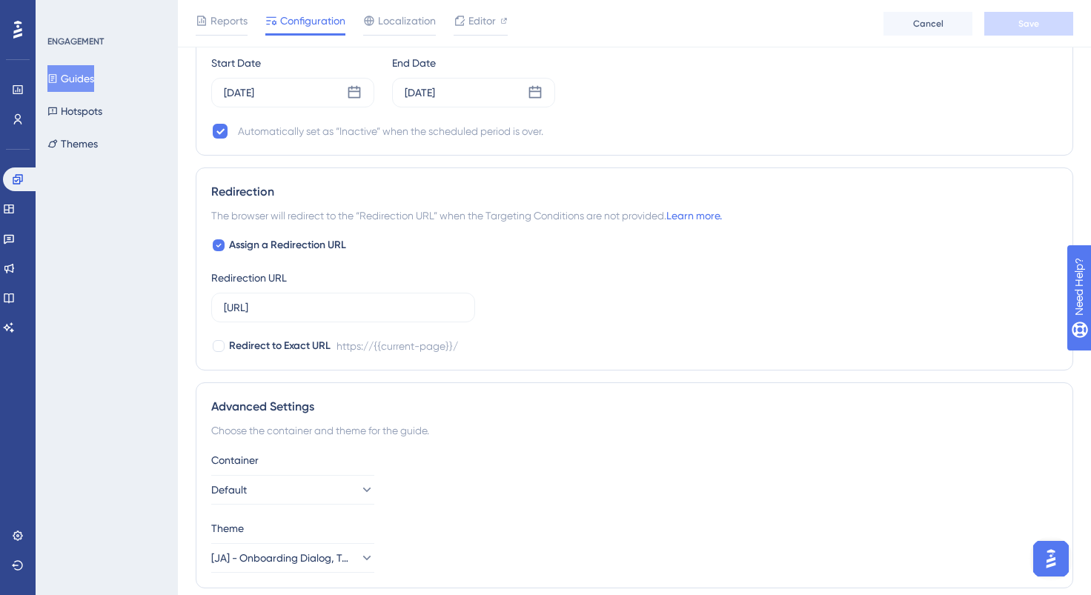
scroll to position [1265, 0]
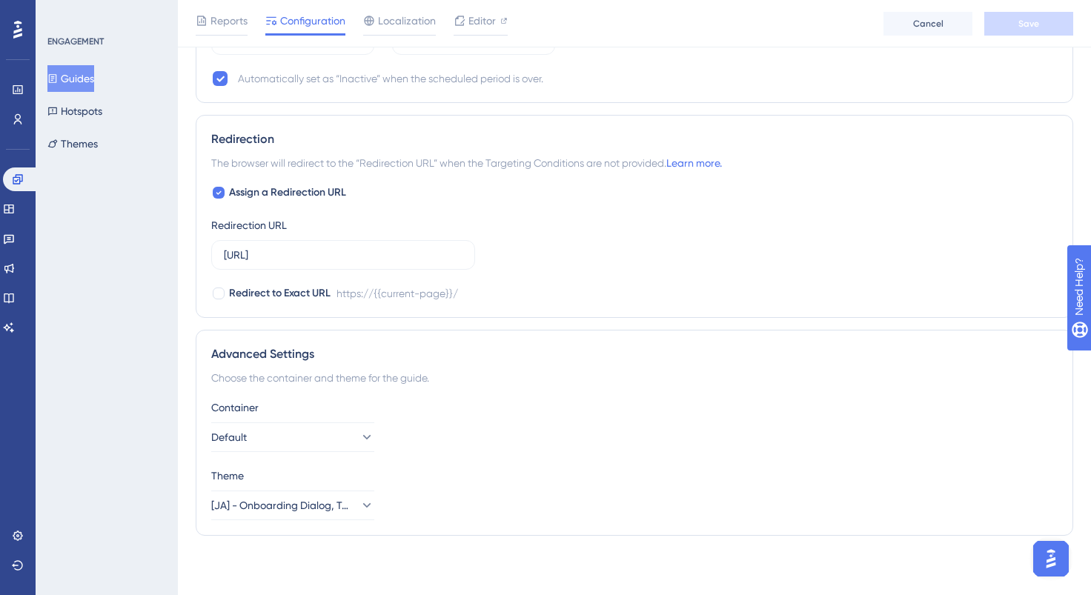
click at [90, 82] on button "Guides" at bounding box center [70, 78] width 47 height 27
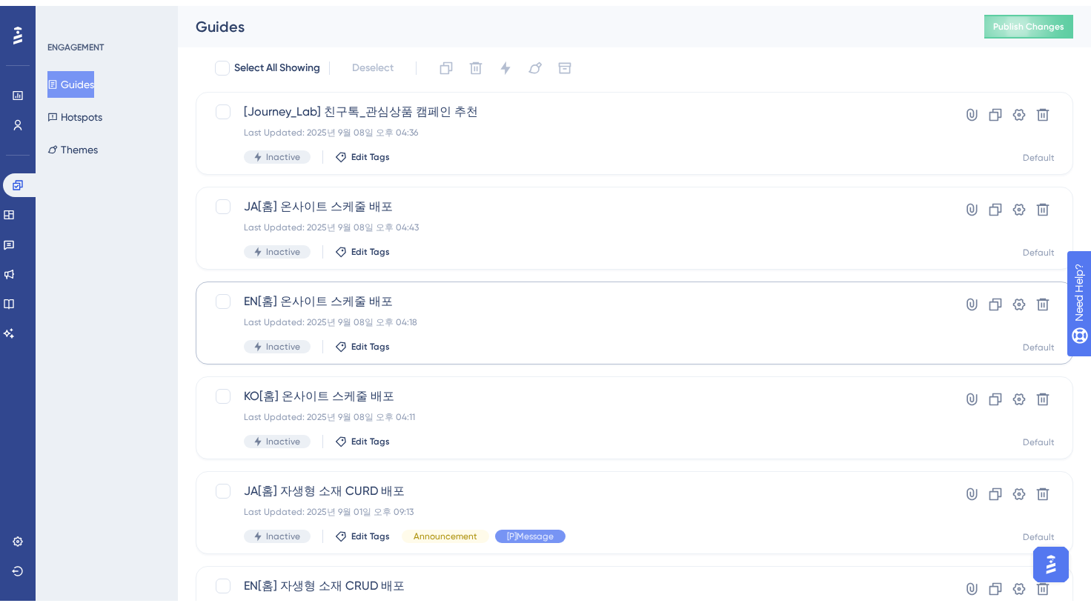
scroll to position [55, 0]
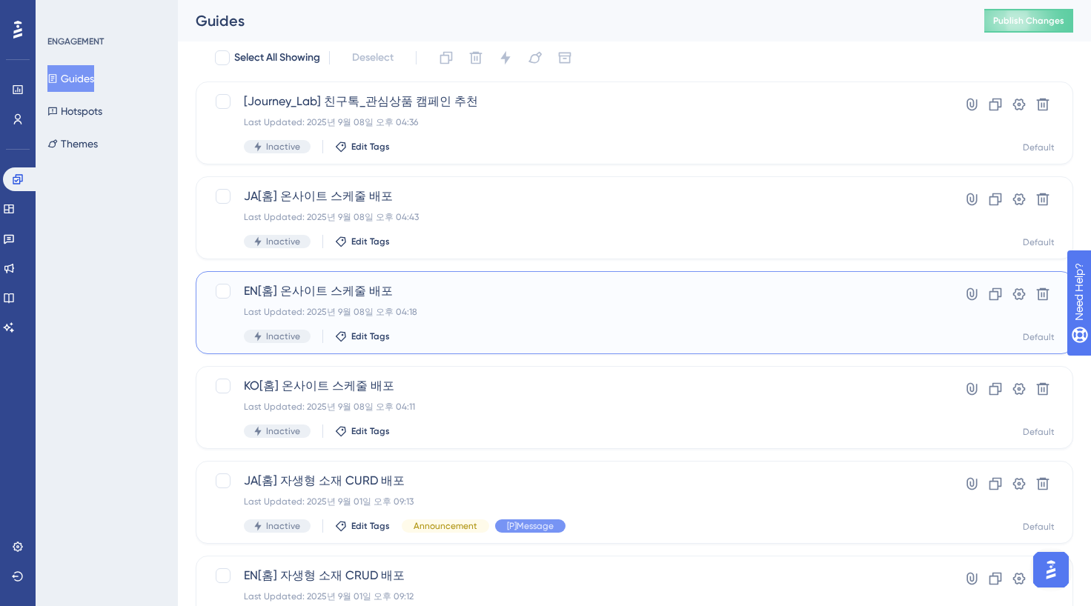
click at [455, 313] on div "Last Updated: 2025년 9월 08일 오후 04:18" at bounding box center [575, 312] width 663 height 12
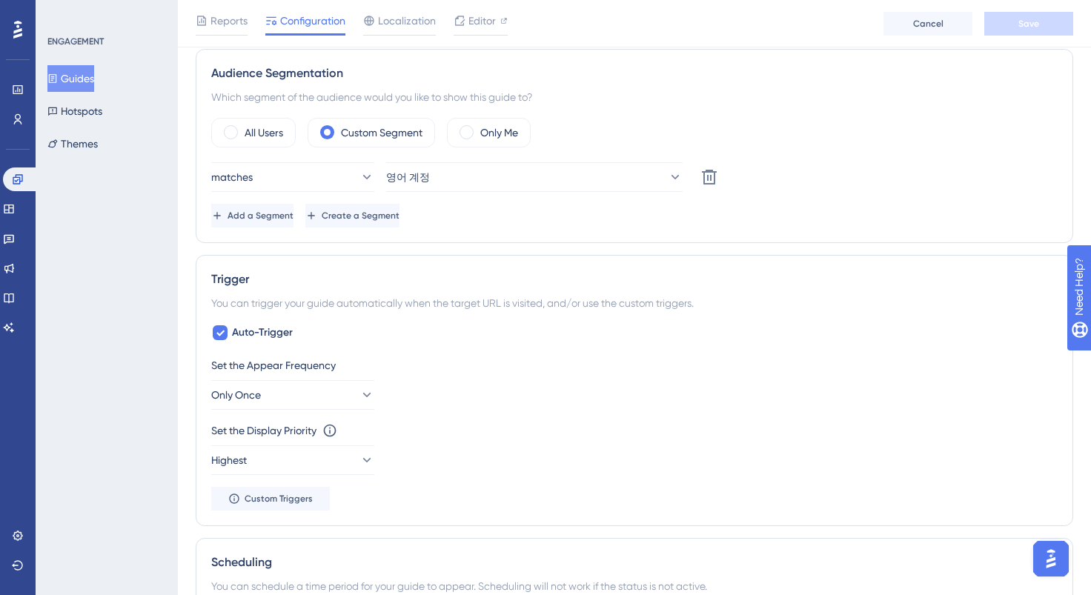
scroll to position [631, 0]
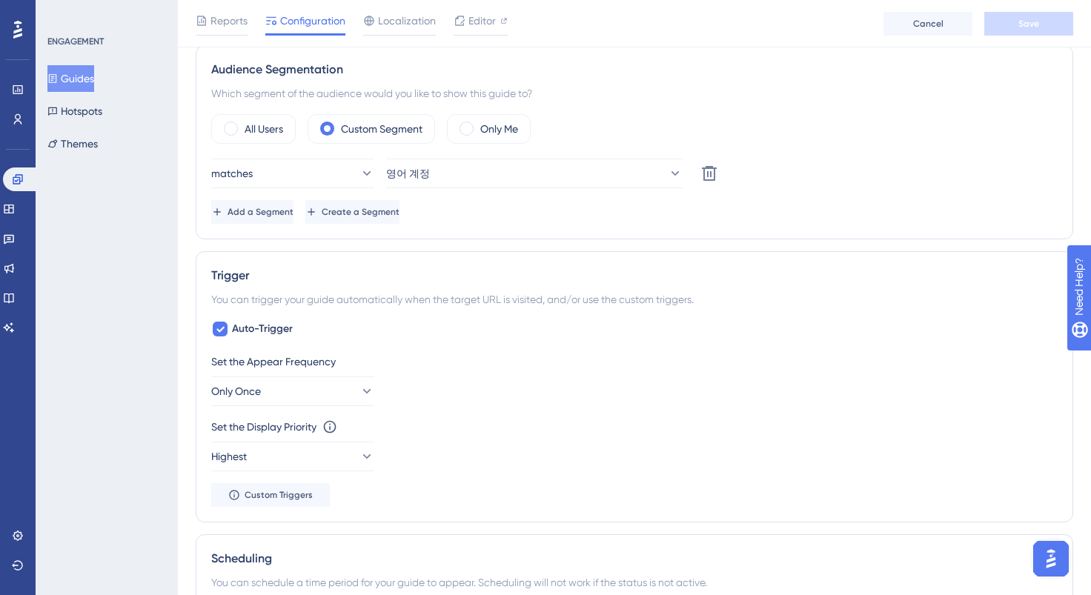
click at [79, 85] on button "Guides" at bounding box center [70, 78] width 47 height 27
